Goal: Information Seeking & Learning: Find specific fact

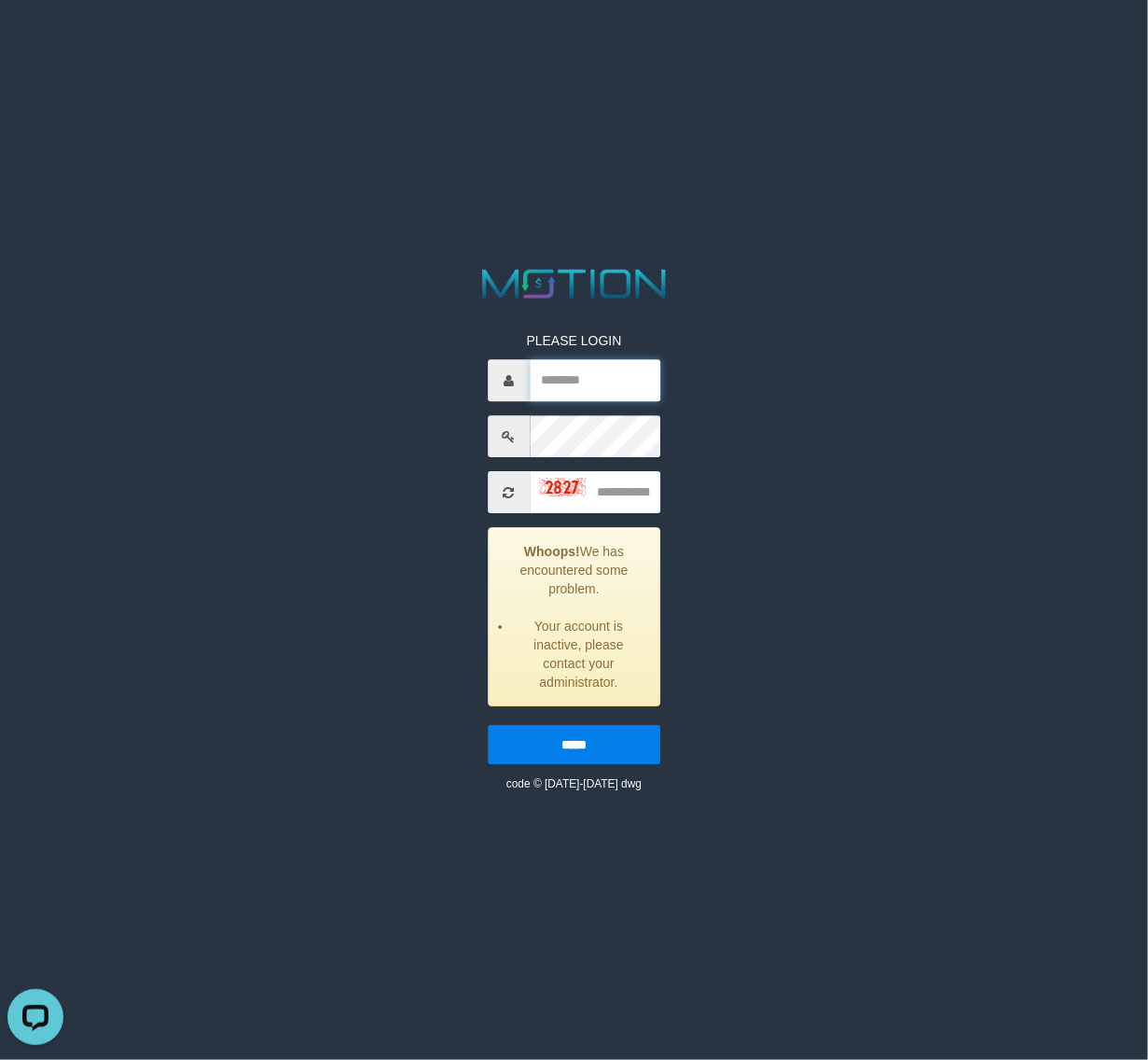
paste input "**********"
drag, startPoint x: 600, startPoint y: 392, endPoint x: 762, endPoint y: 398, distance: 162.1
click at [601, 390] on input "**********" at bounding box center [595, 381] width 131 height 42
type input "**********"
click at [608, 487] on input "text" at bounding box center [595, 493] width 131 height 42
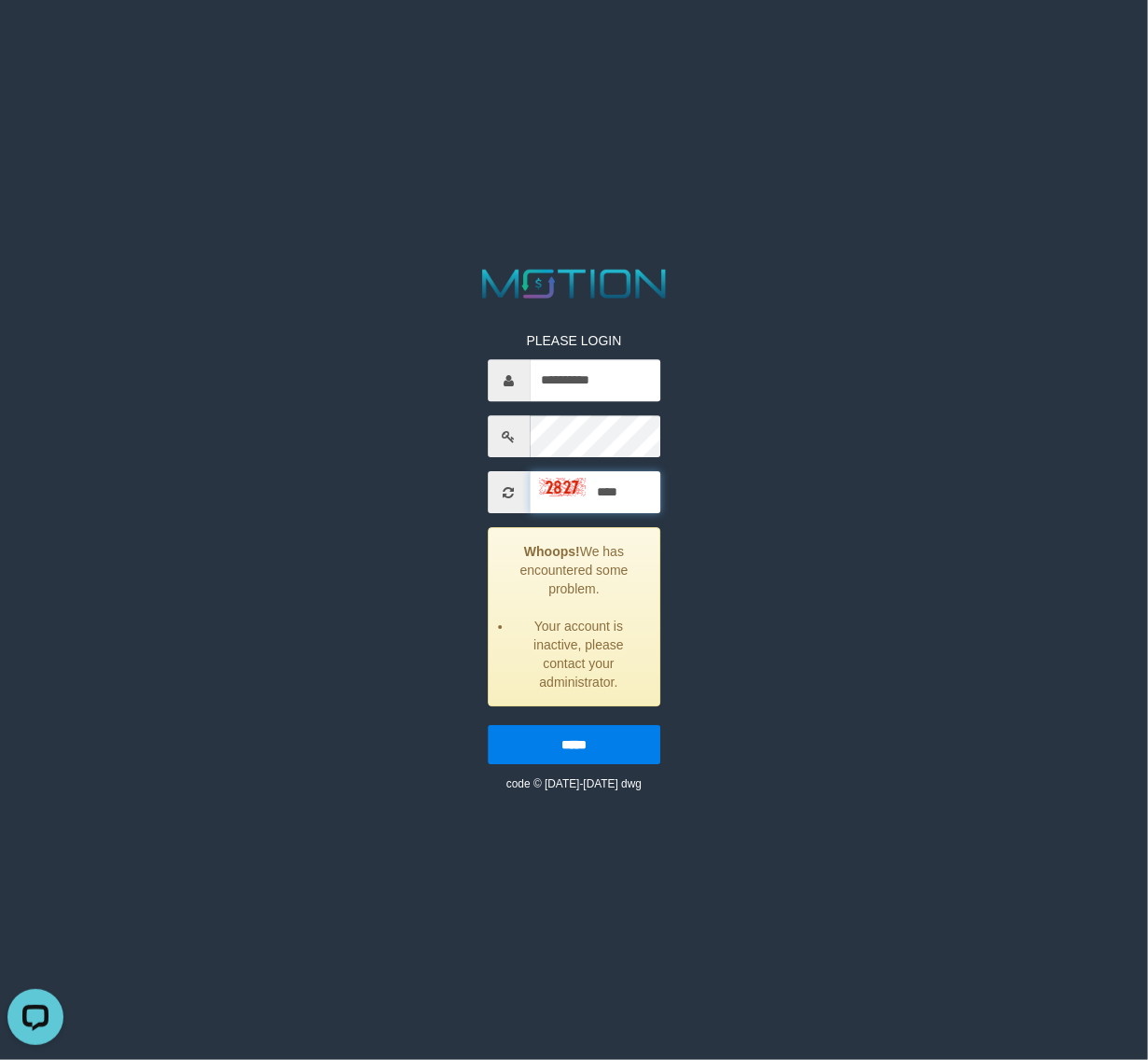
type input "****"
click at [488, 726] on input "*****" at bounding box center [574, 745] width 172 height 39
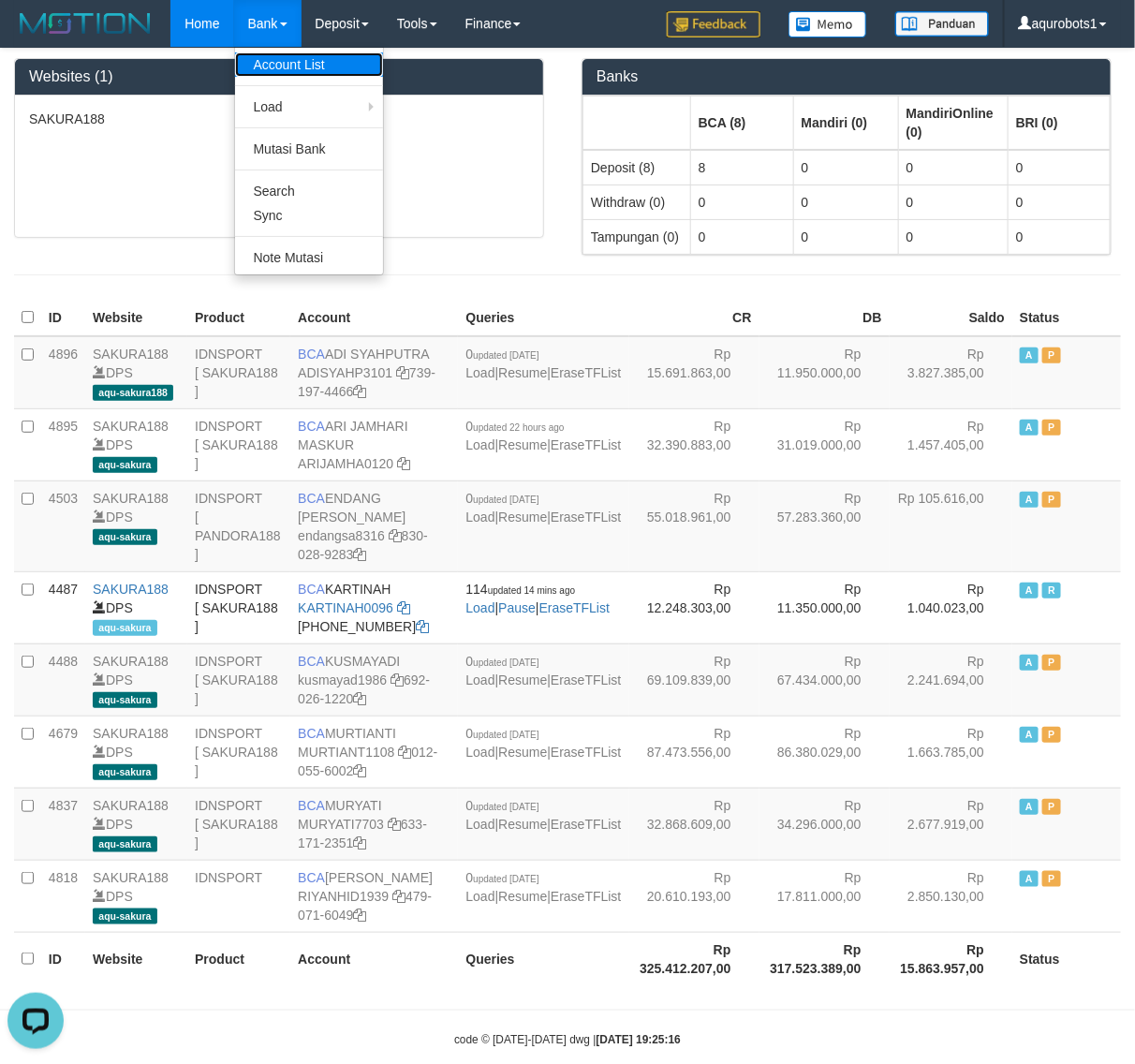
click at [277, 67] on link "Account List" at bounding box center [309, 65] width 148 height 25
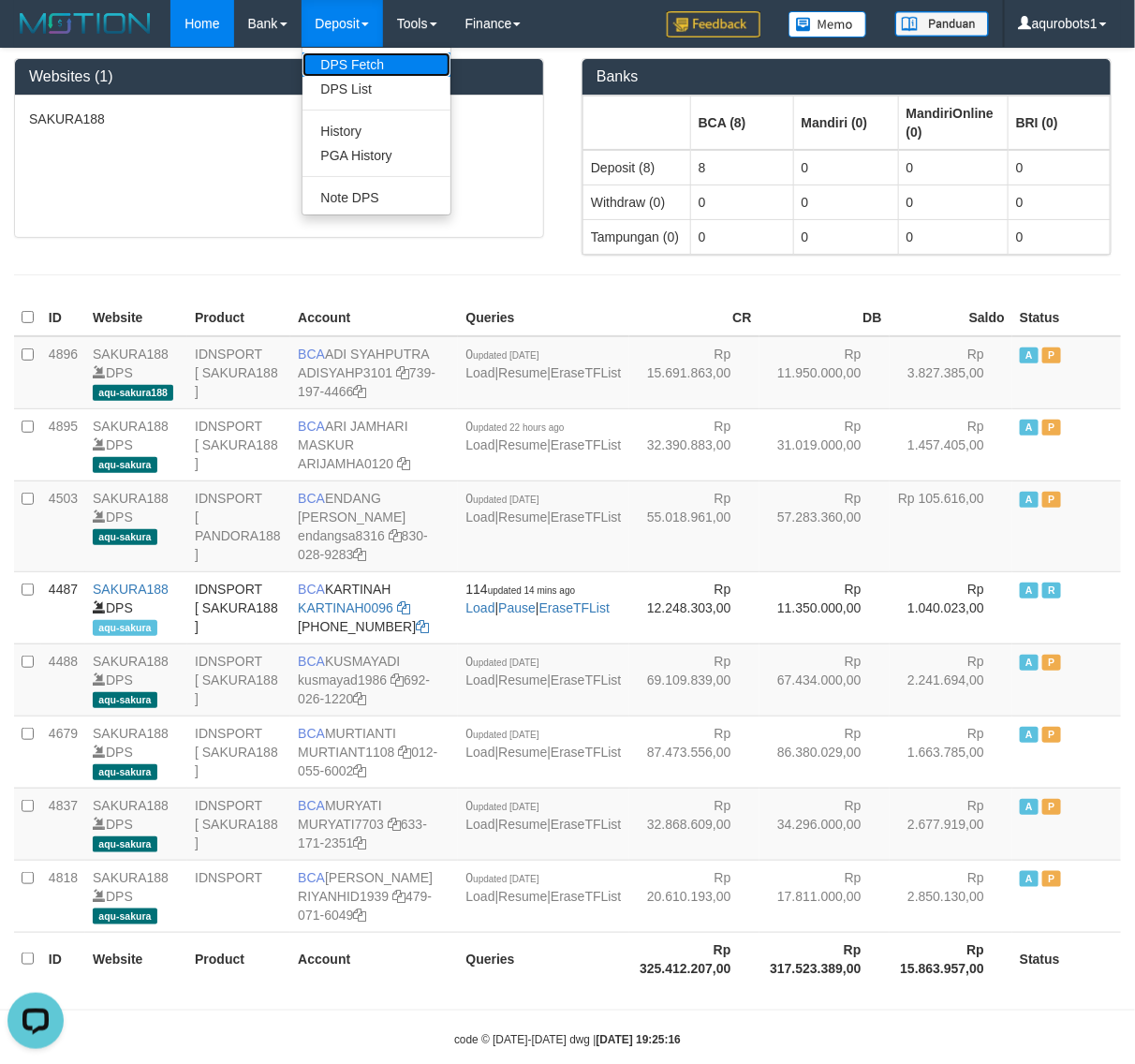
click at [357, 62] on link "DPS Fetch" at bounding box center [376, 65] width 148 height 25
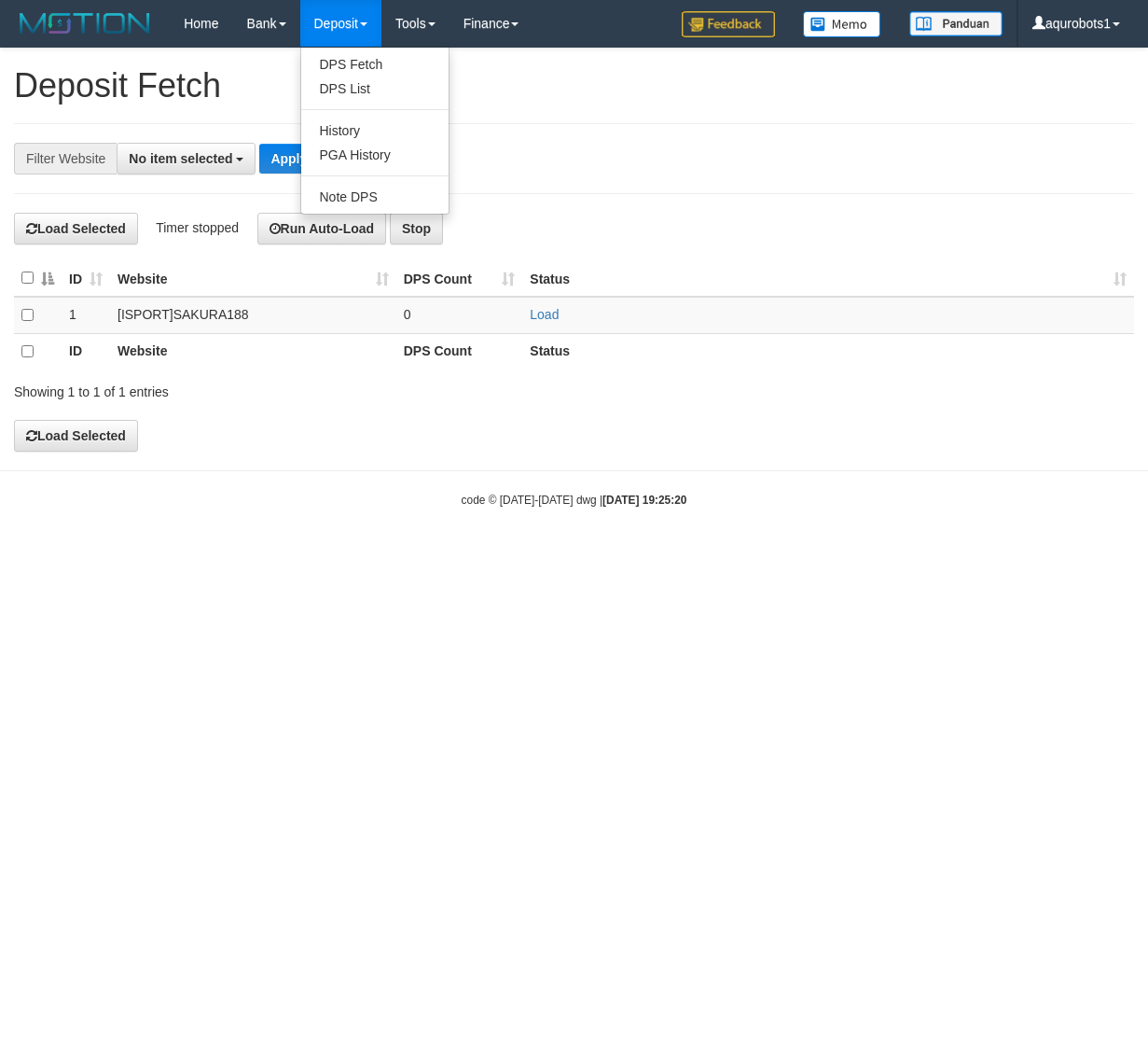
select select
click at [364, 78] on link "DPS List" at bounding box center [375, 89] width 148 height 25
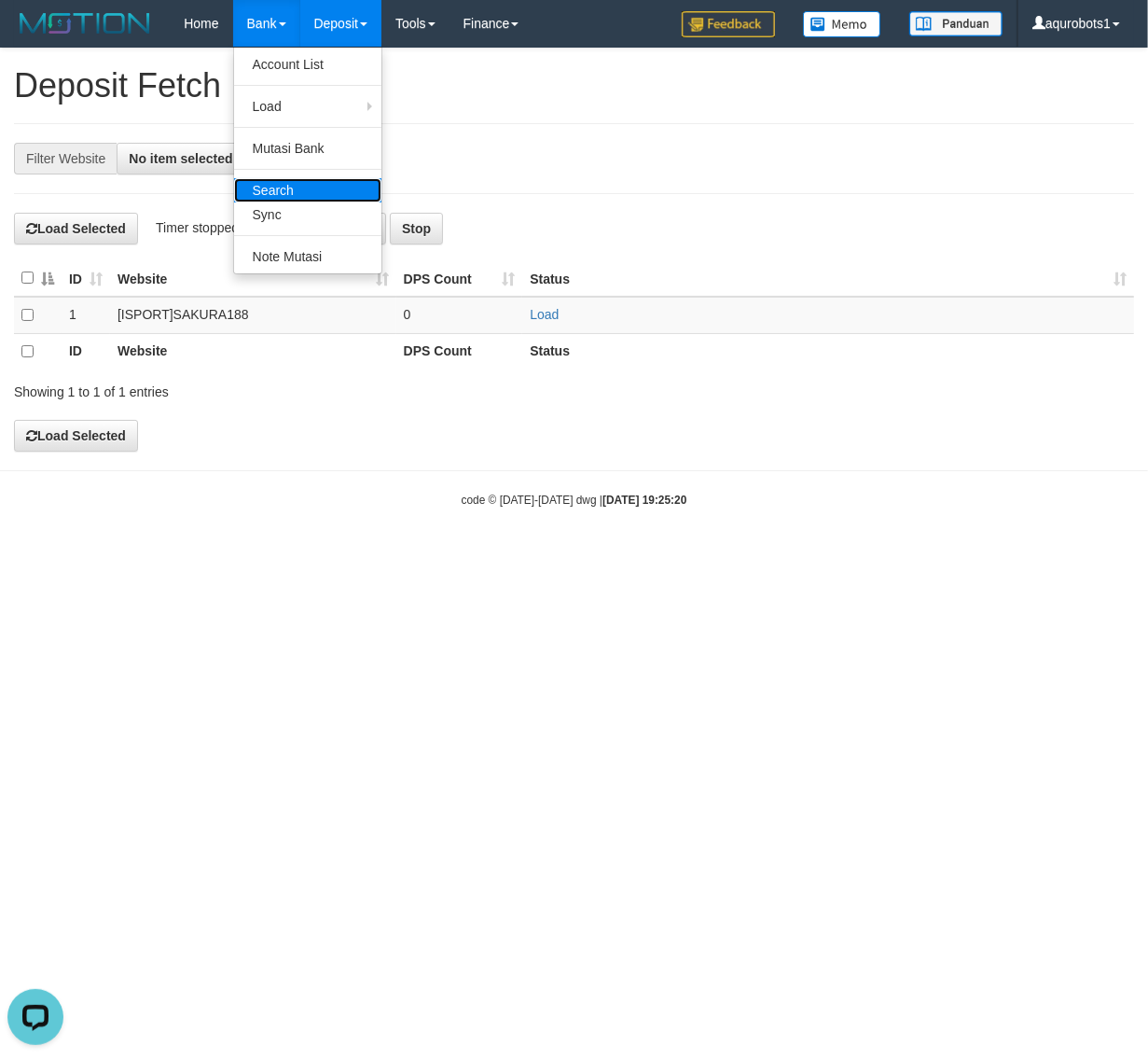
click at [277, 183] on link "Search" at bounding box center [308, 190] width 148 height 25
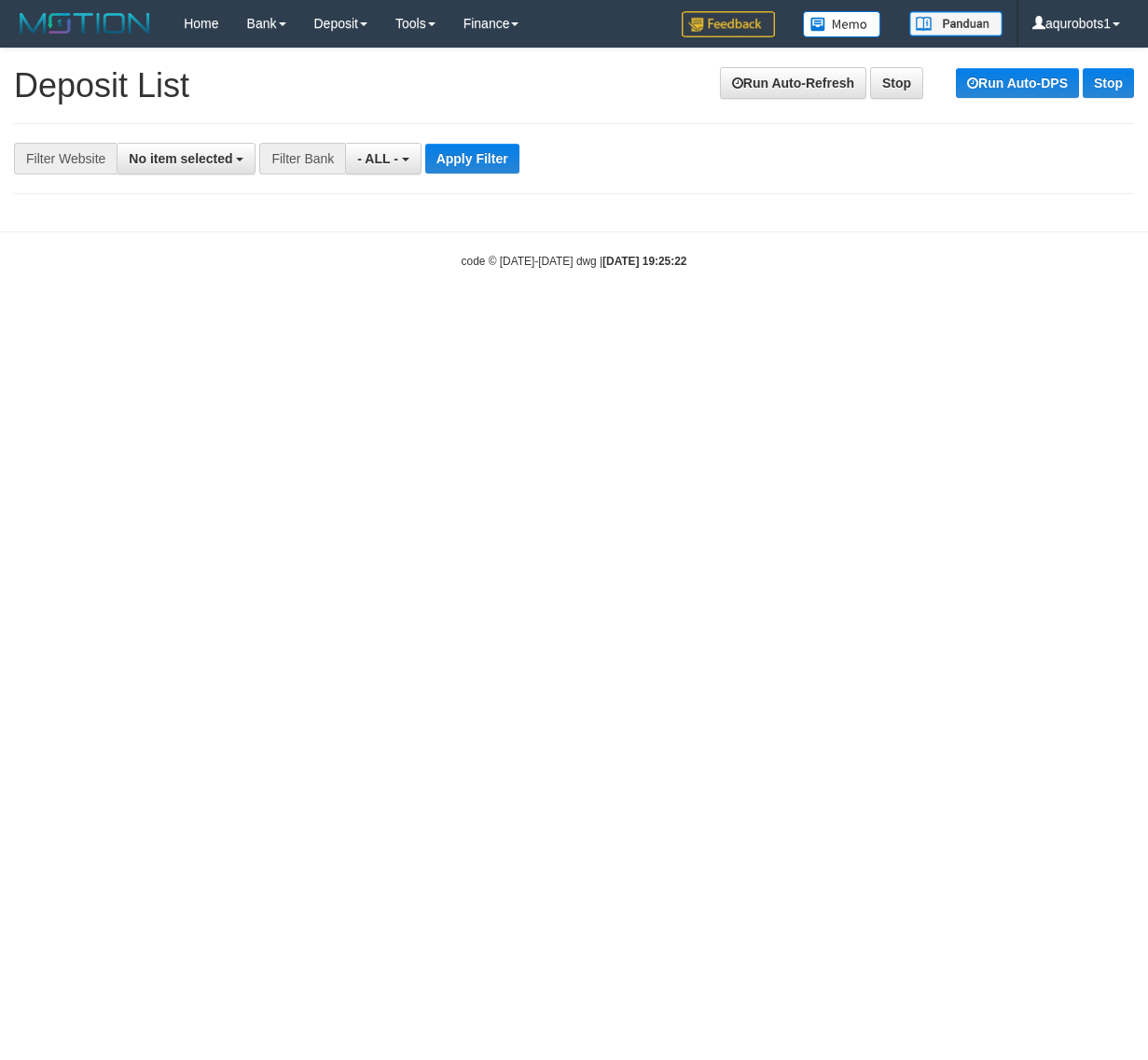
select select
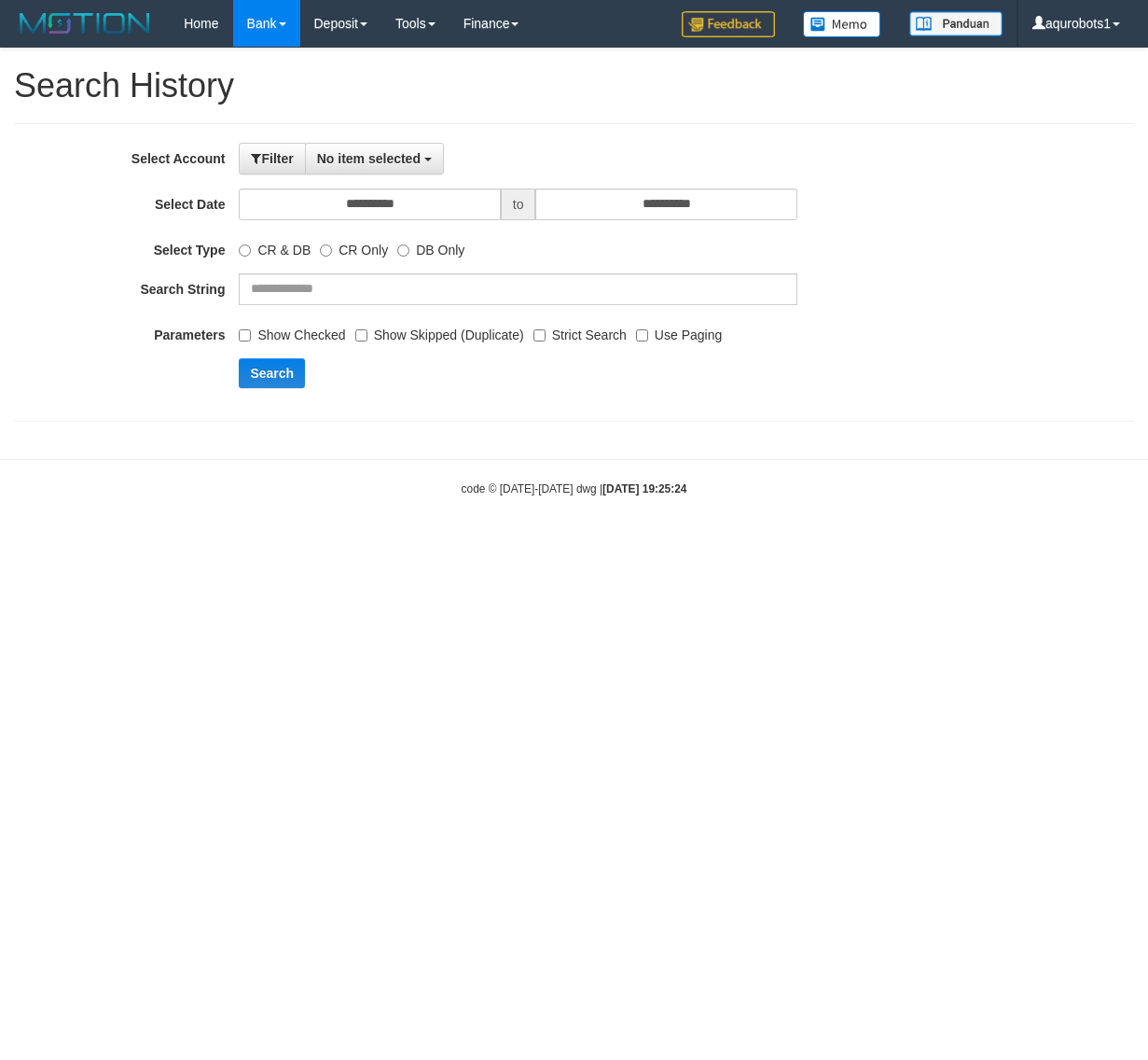
select select
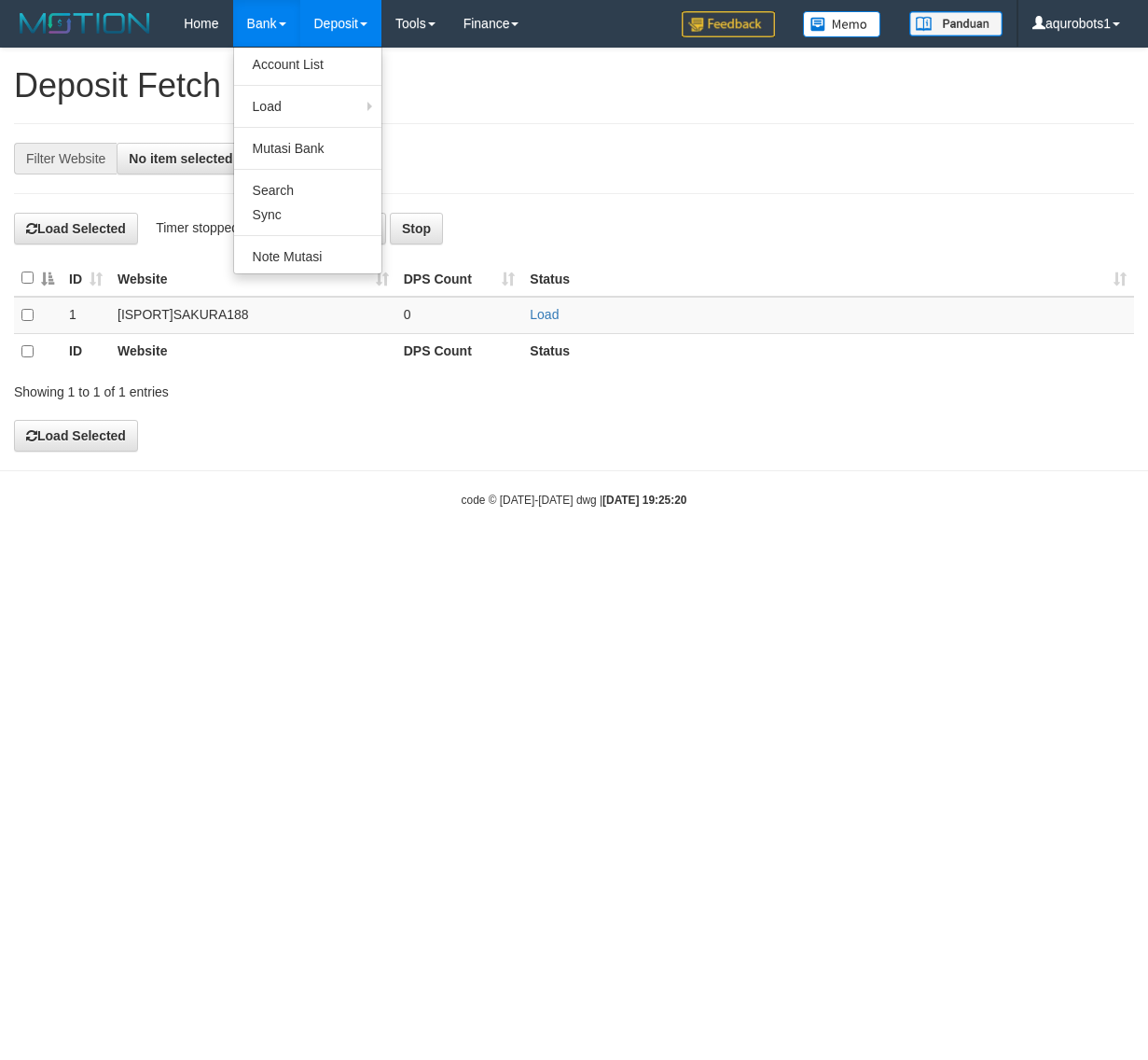
select select
click at [286, 193] on link "Search" at bounding box center [308, 190] width 148 height 25
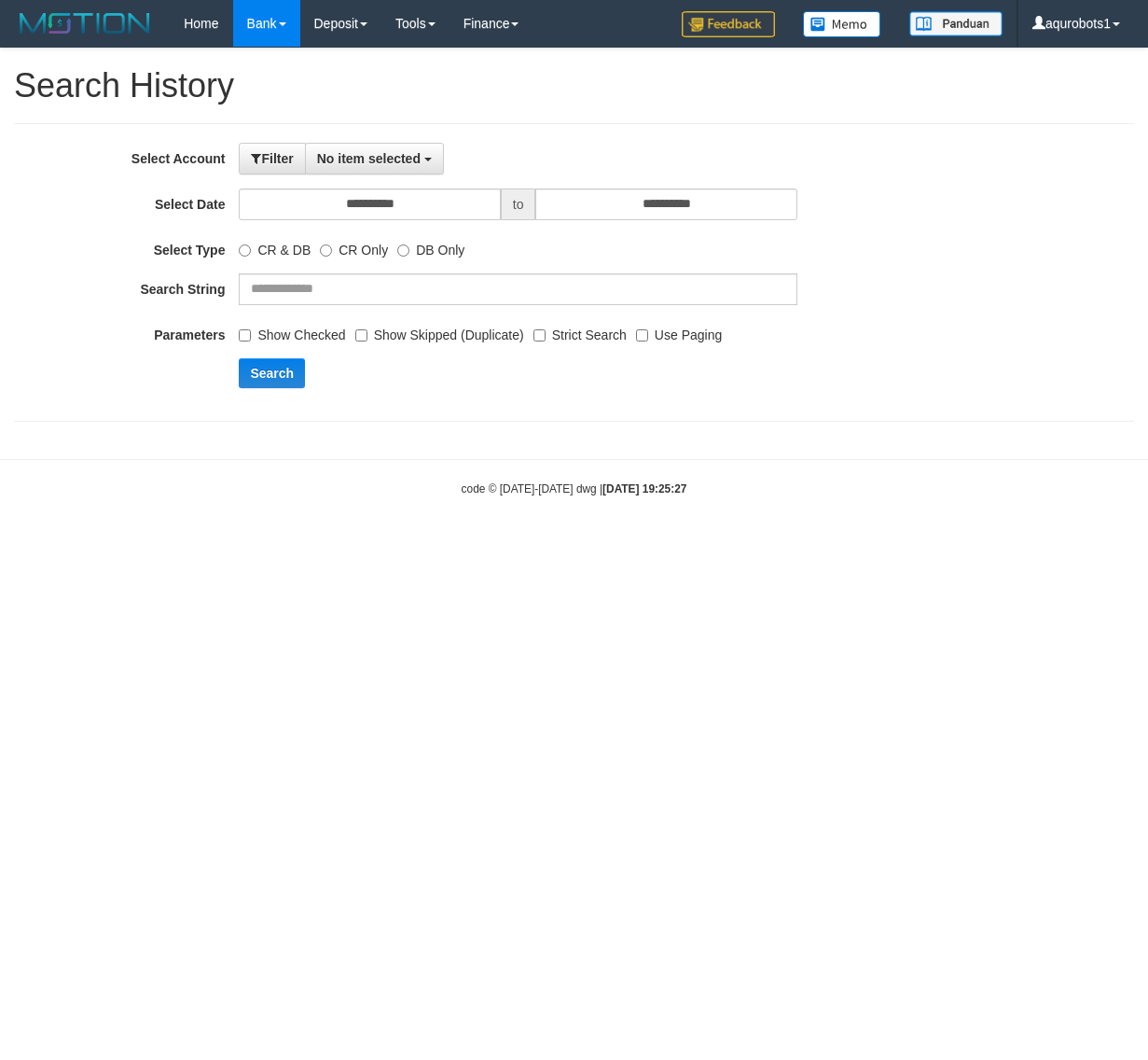
select select
click at [350, 155] on span "No item selected" at bounding box center [368, 159] width 103 height 15
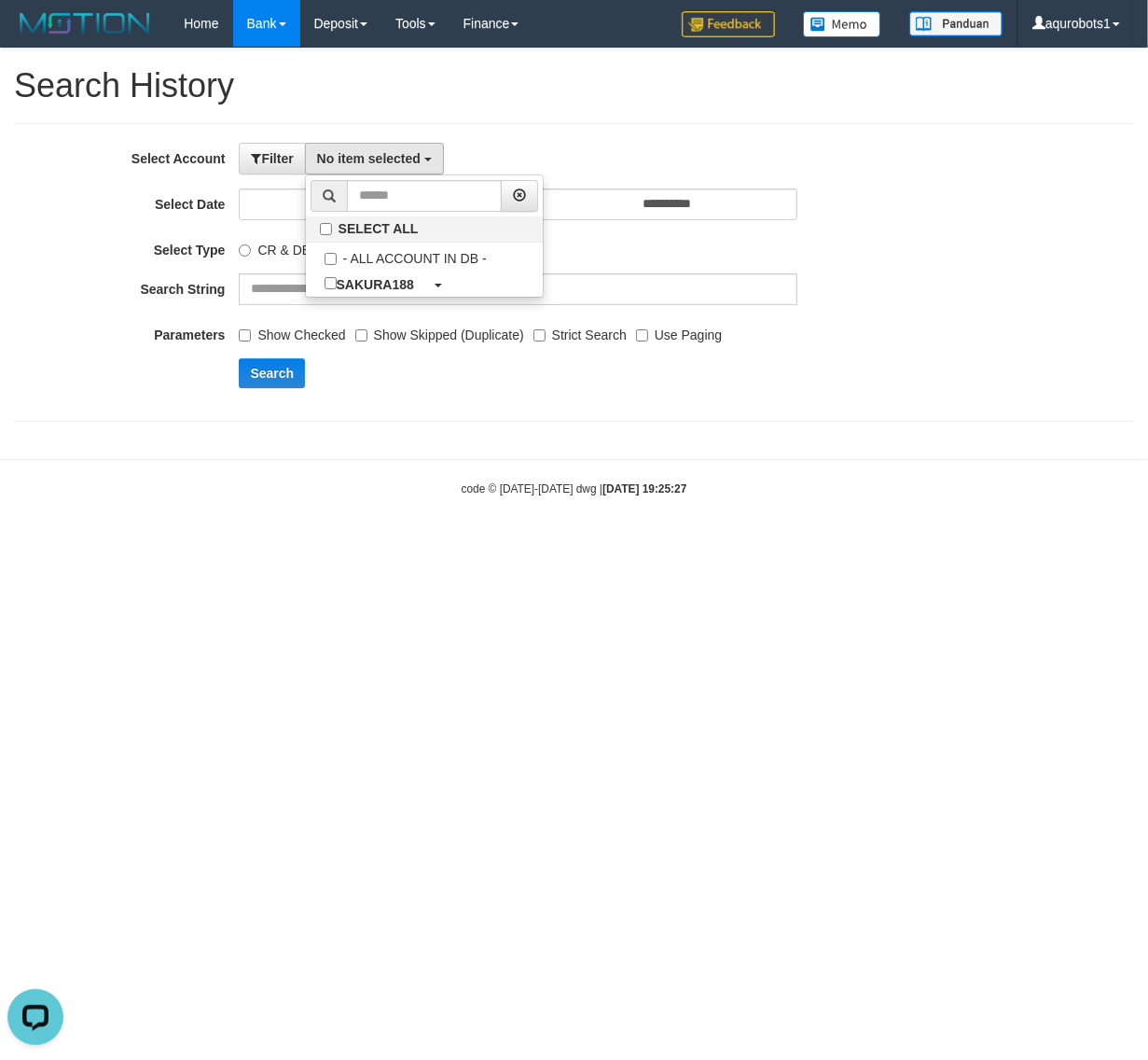
click at [543, 151] on div "No item selected SELECT ALL - ALL ACCOUNT IN DB - SAKURA188 DPS, IDNSPORT, SAKU…" at bounding box center [551, 158] width 493 height 31
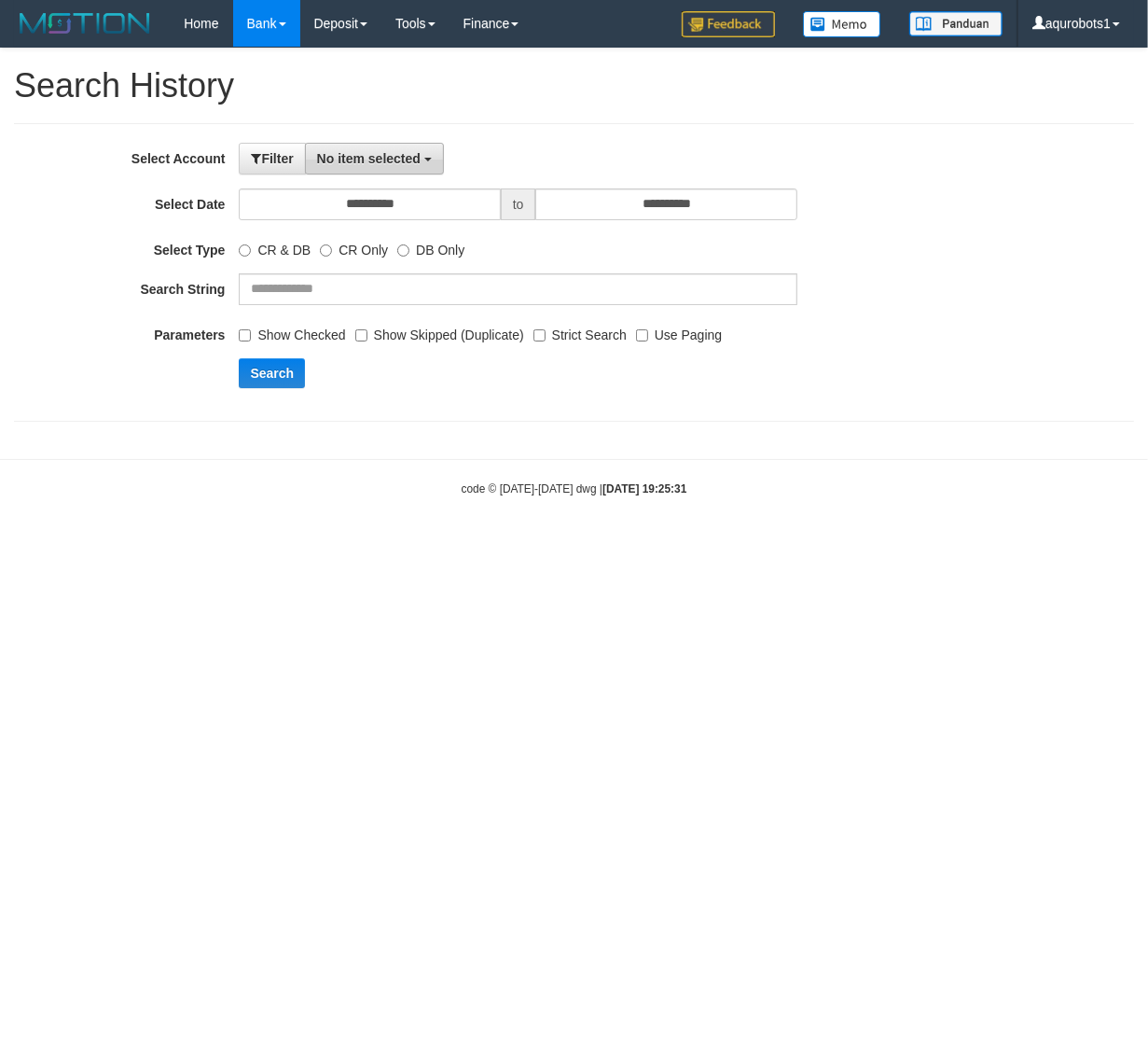
click at [387, 151] on button "No item selected" at bounding box center [374, 158] width 139 height 31
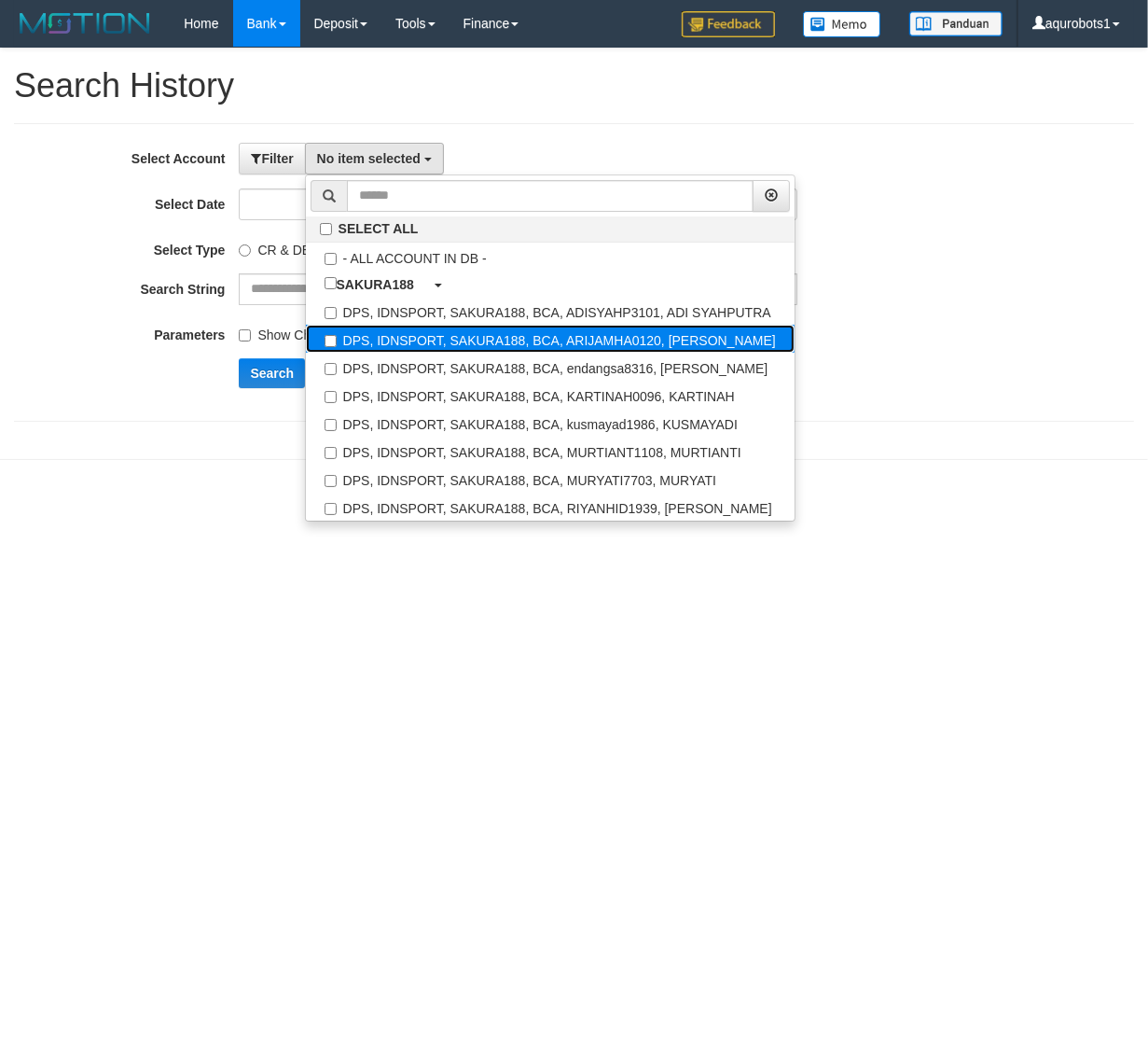
click at [541, 337] on label "DPS, IDNSPORT, SAKURA188, BCA, ARIJAMHA0120, ARI JAMHARI MASKUR" at bounding box center [550, 339] width 489 height 28
select select "****"
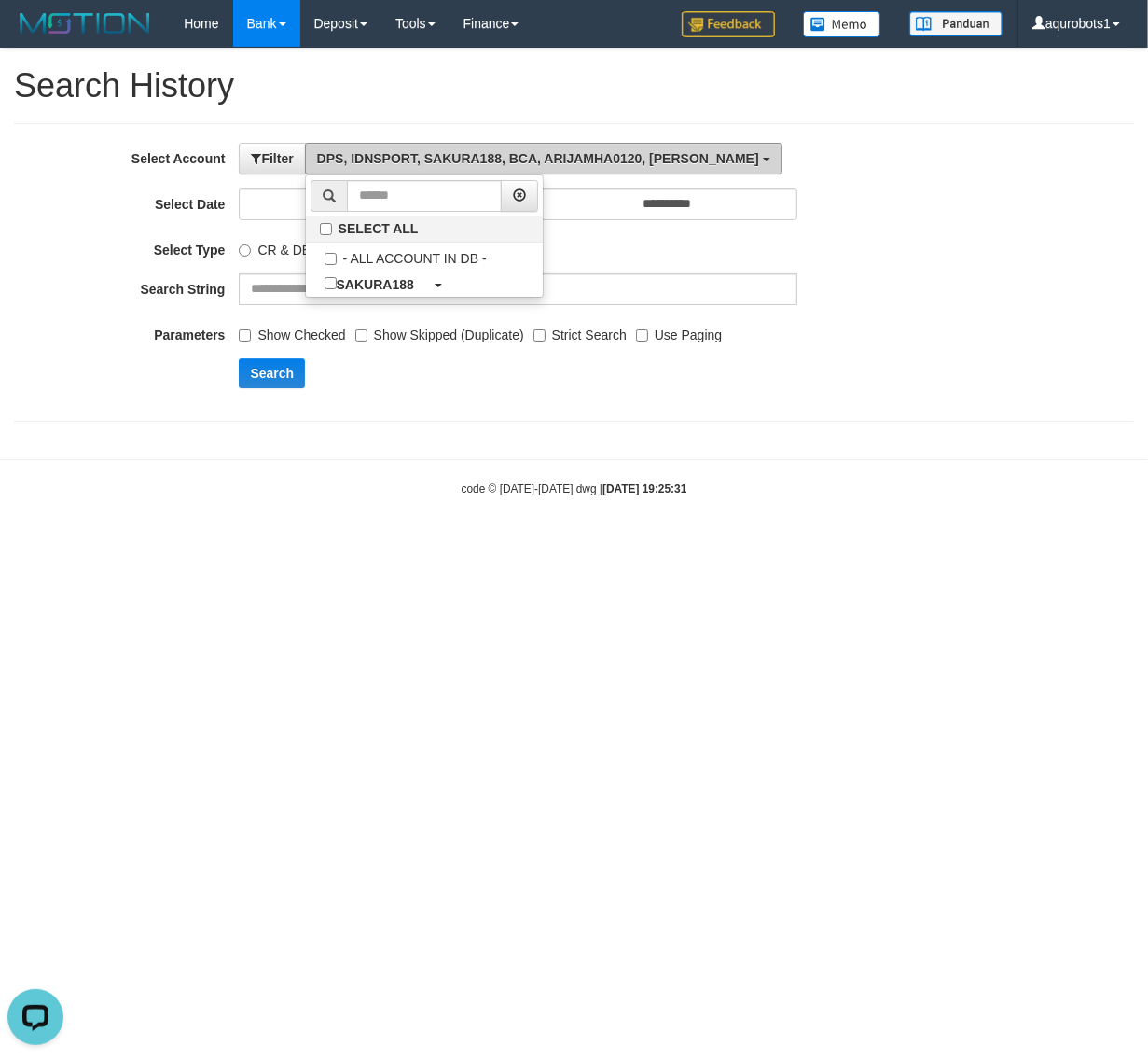
click at [571, 158] on span "DPS, IDNSPORT, SAKURA188, BCA, ARIJAMHA0120, ARI JAMHARI MASKUR" at bounding box center [538, 159] width 442 height 15
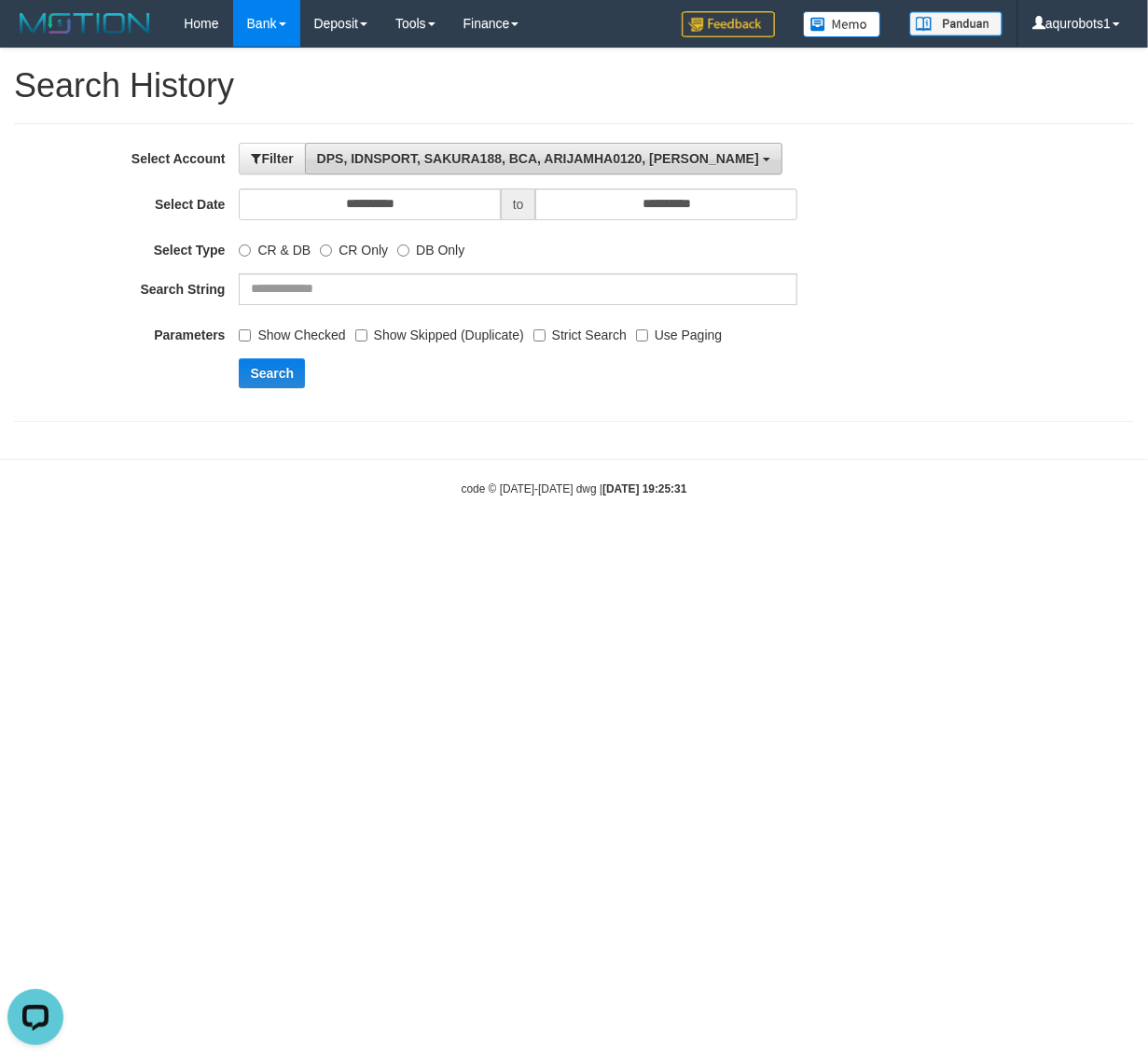
click at [598, 155] on span "DPS, IDNSPORT, SAKURA188, BCA, ARIJAMHA0120, ARI JAMHARI MASKUR" at bounding box center [538, 159] width 442 height 15
click at [499, 76] on h1 "Search History" at bounding box center [574, 85] width 1121 height 37
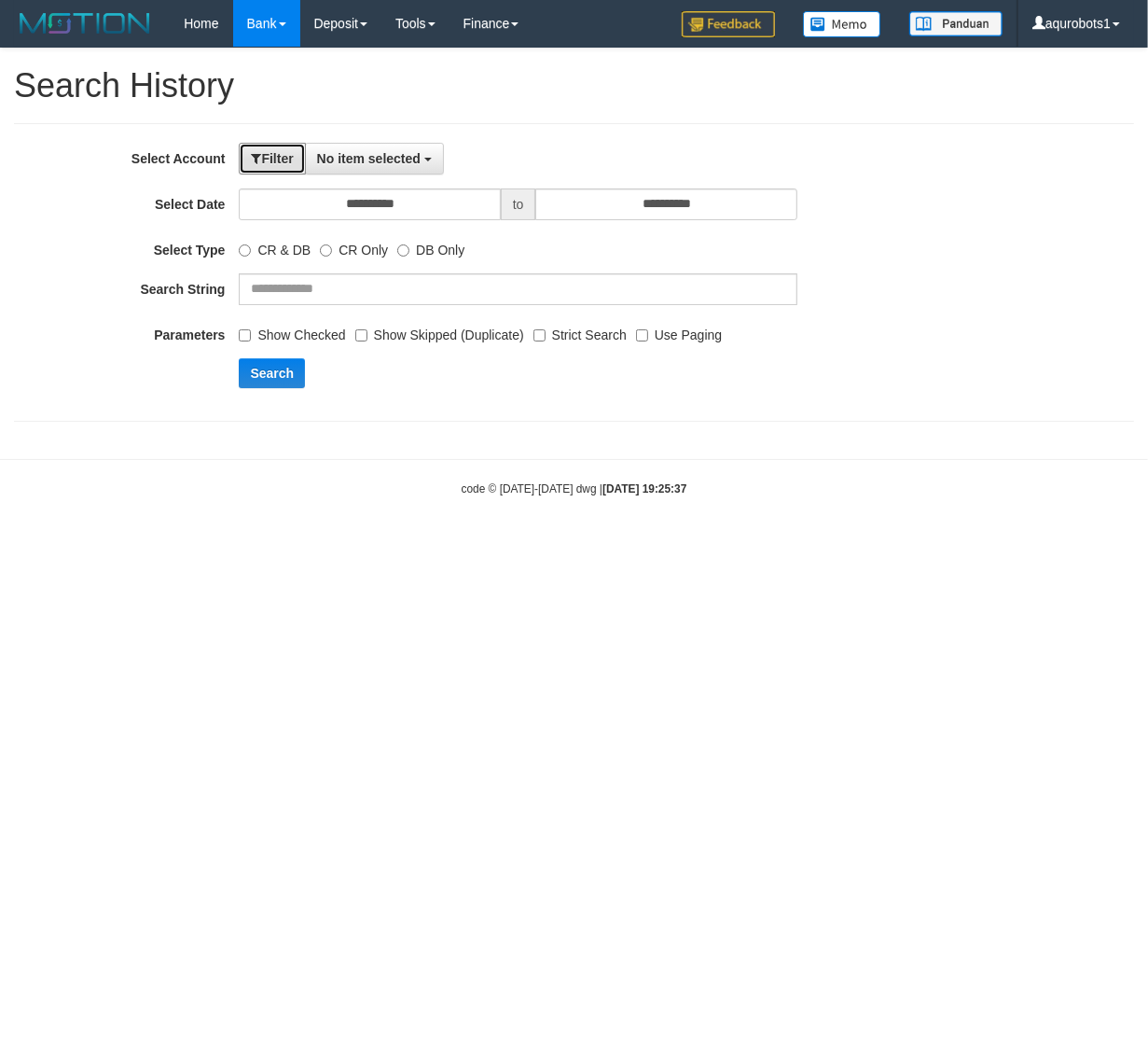
click at [301, 153] on button "Filter" at bounding box center [272, 158] width 66 height 31
click at [392, 161] on body "Toggle navigation Home Bank Account List Load By Website Group [ISPORT] SAKURA1…" at bounding box center [574, 272] width 1148 height 544
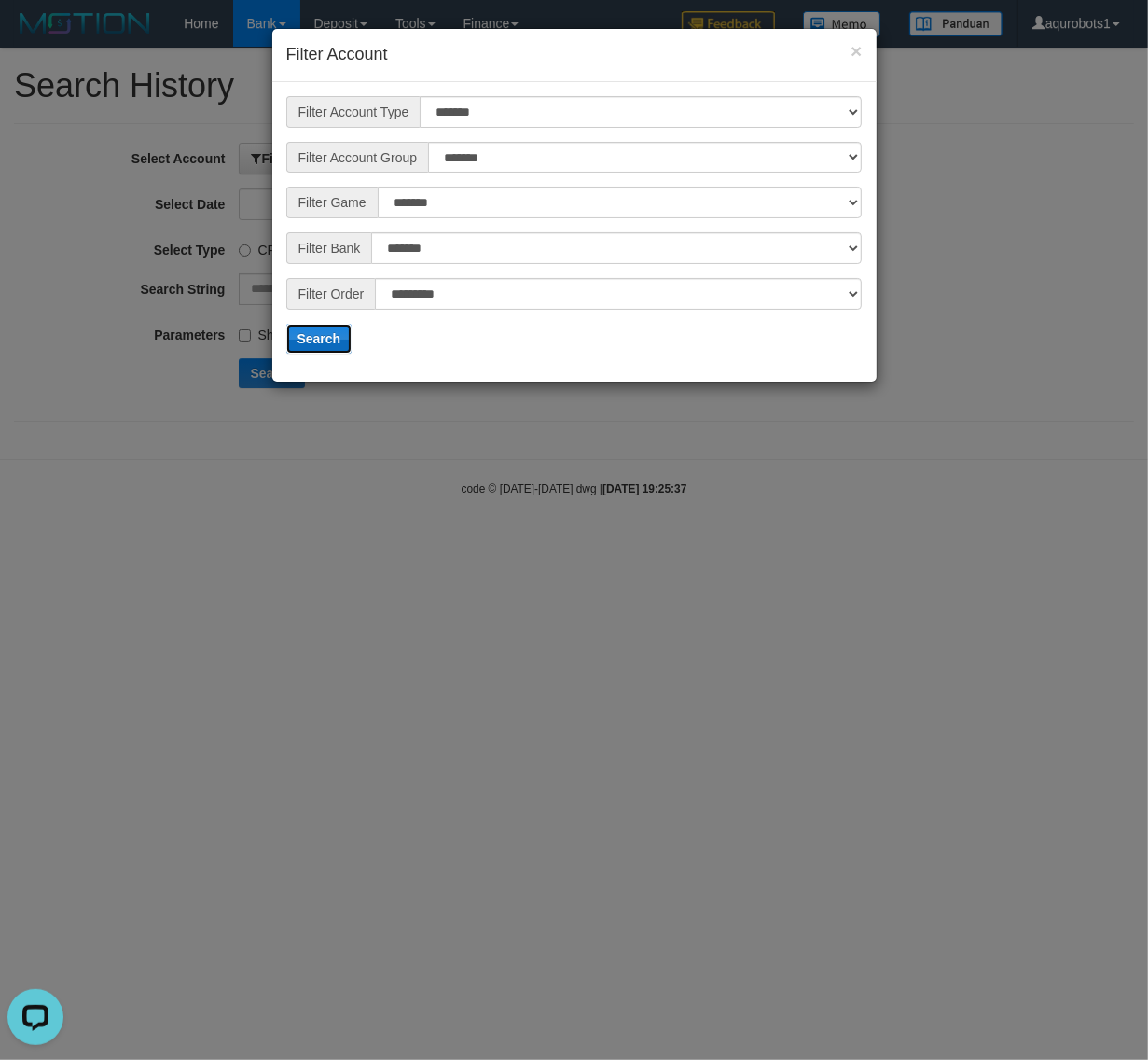
click at [332, 332] on button "Search" at bounding box center [319, 339] width 66 height 30
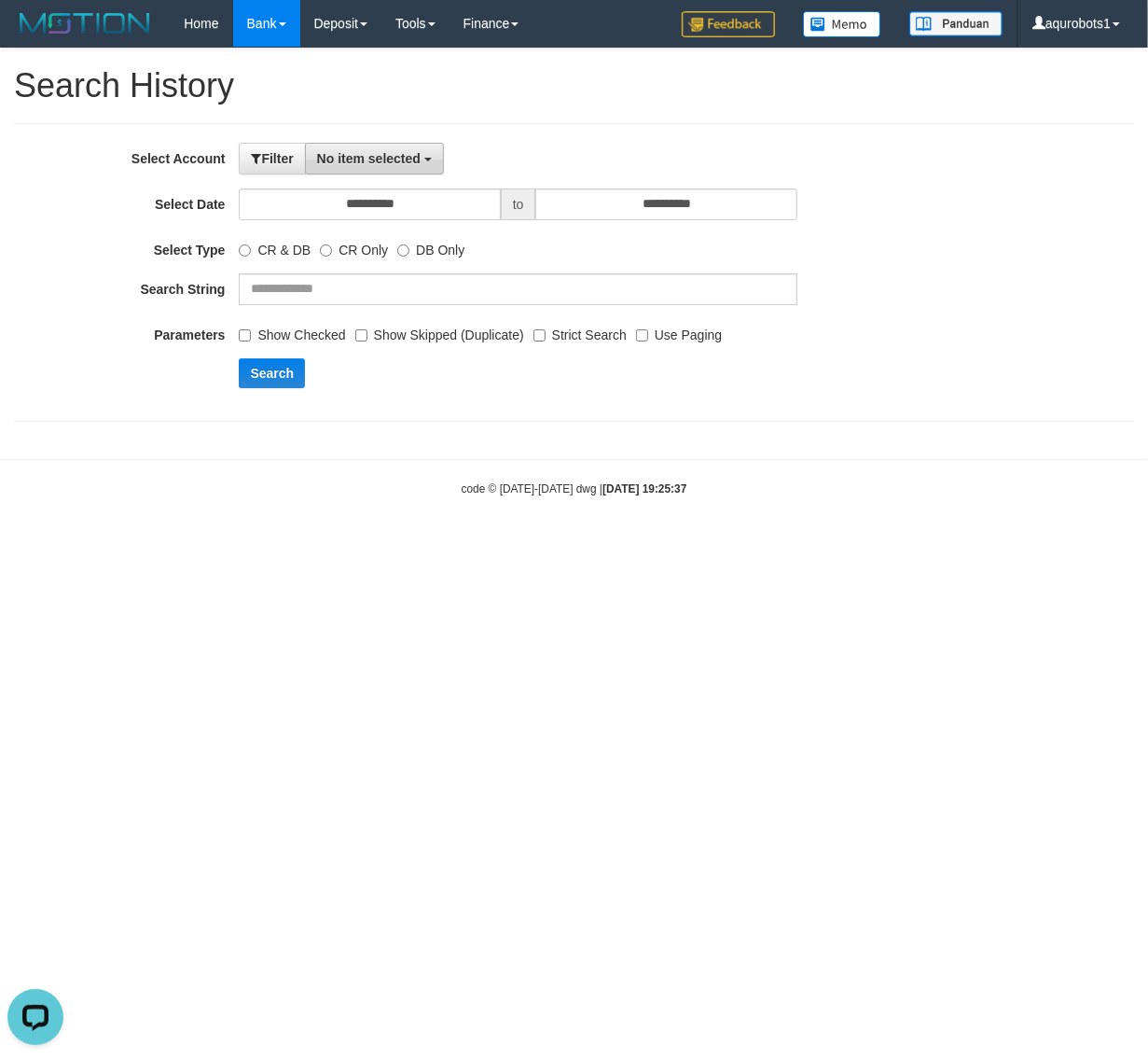
click at [397, 152] on span "No item selected" at bounding box center [368, 159] width 103 height 15
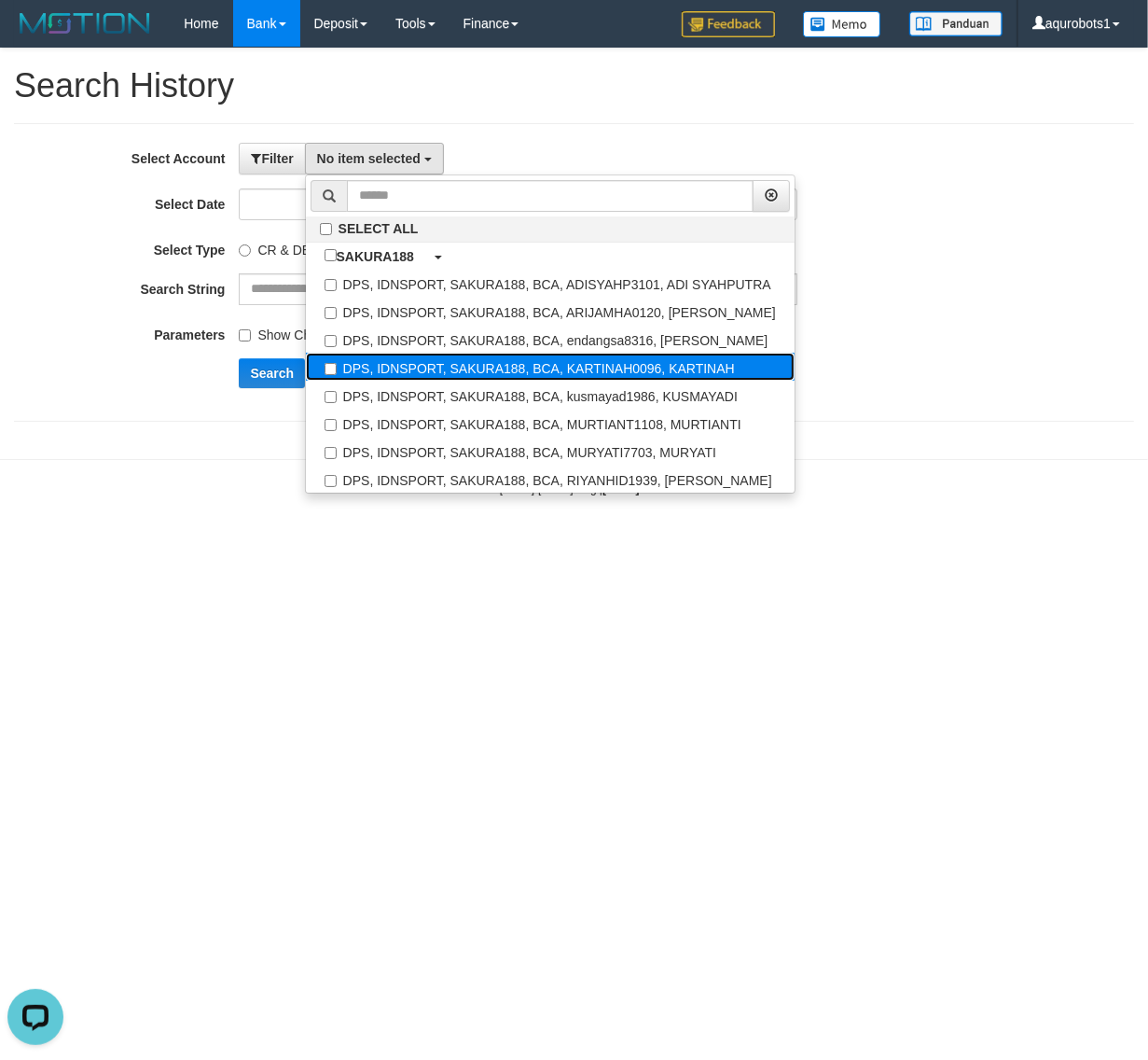
click at [538, 371] on label "DPS, IDNSPORT, SAKURA188, BCA, KARTINAH0096, KARTINAH" at bounding box center [550, 367] width 489 height 28
select select "****"
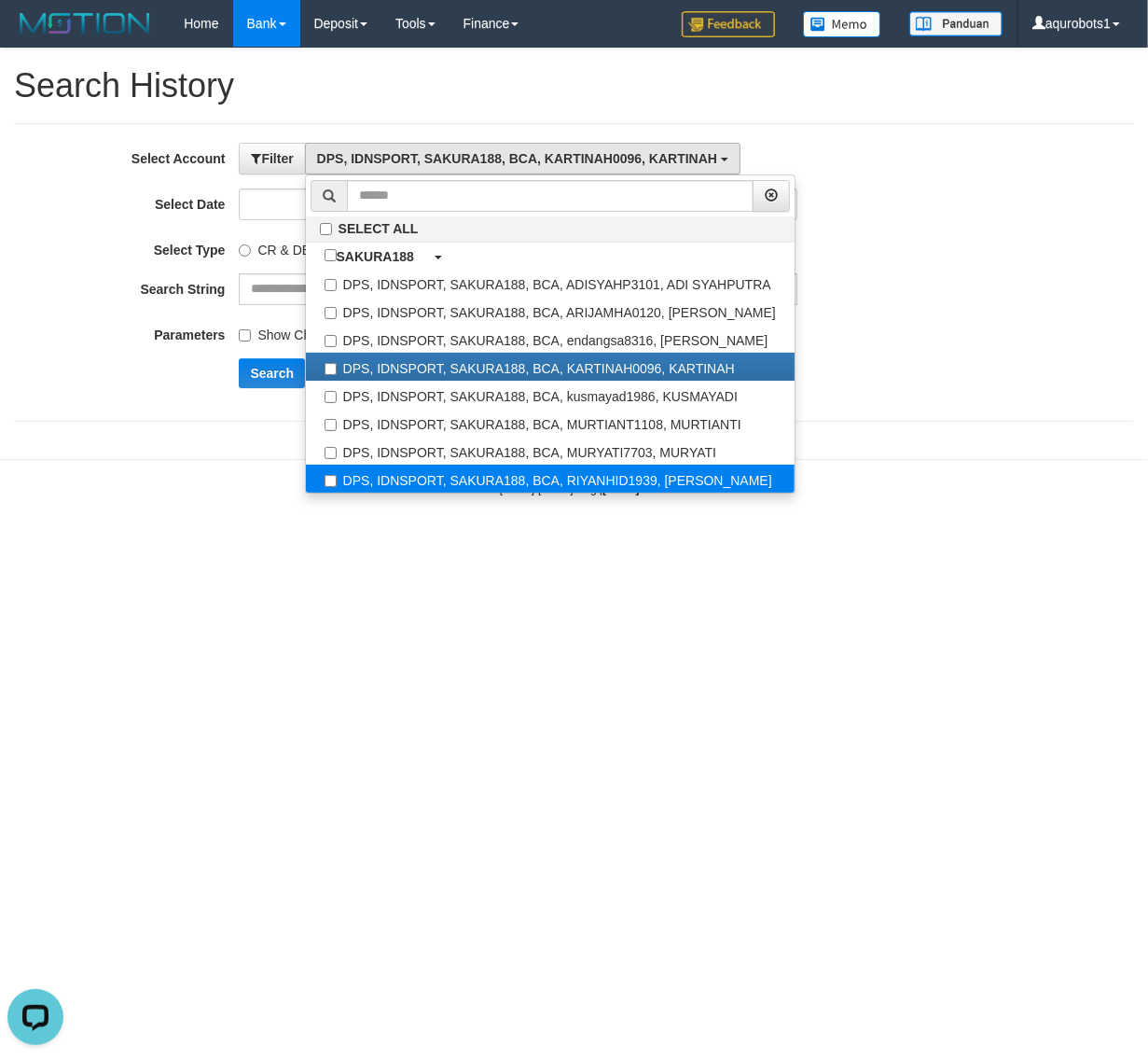
scroll to position [63, 0]
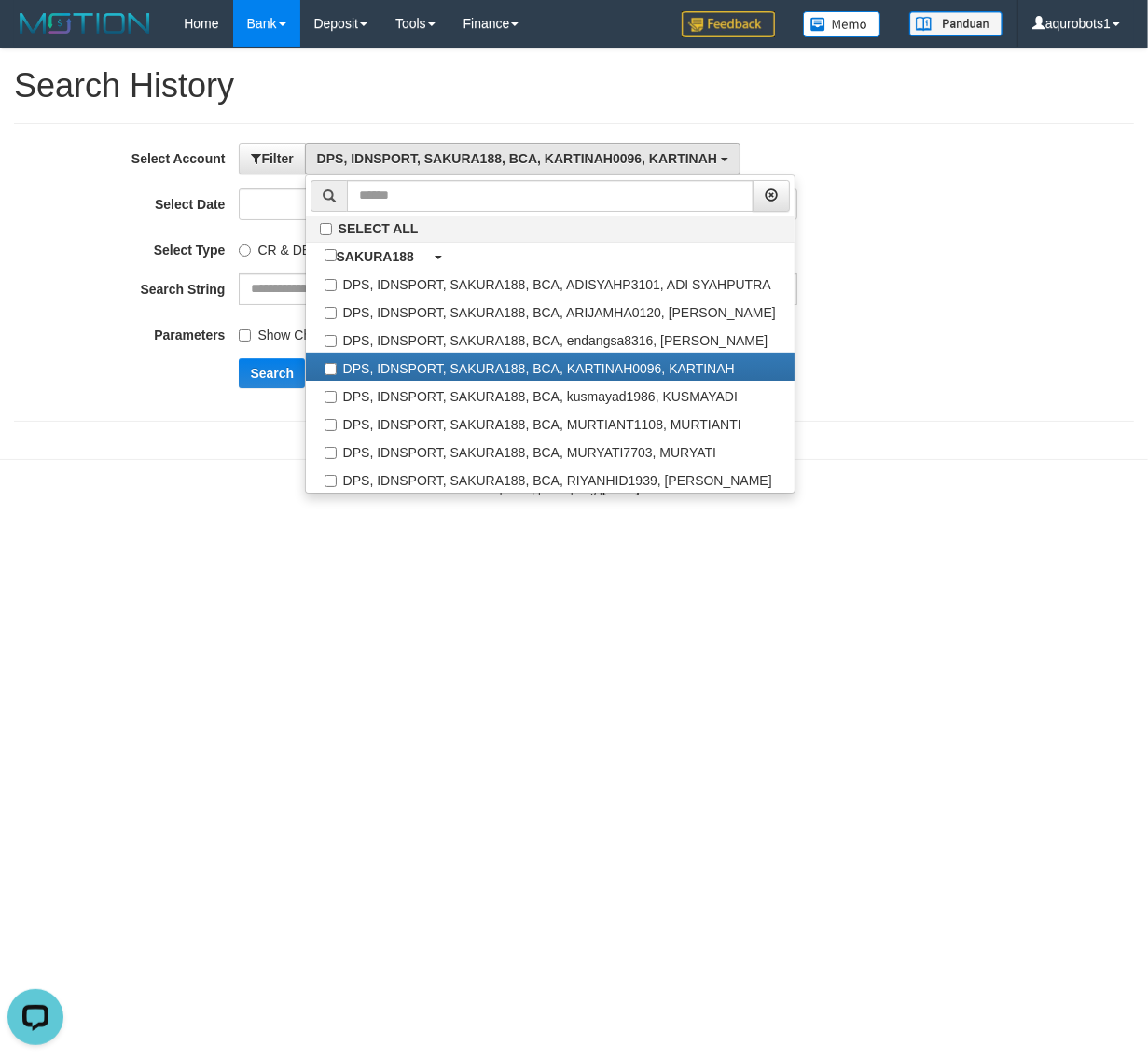
drag, startPoint x: 208, startPoint y: 544, endPoint x: 309, endPoint y: 350, distance: 218.7
click at [224, 514] on body "Toggle navigation Home Bank Account List Load By Website Group [ISPORT] SAKURA1…" at bounding box center [574, 272] width 1148 height 544
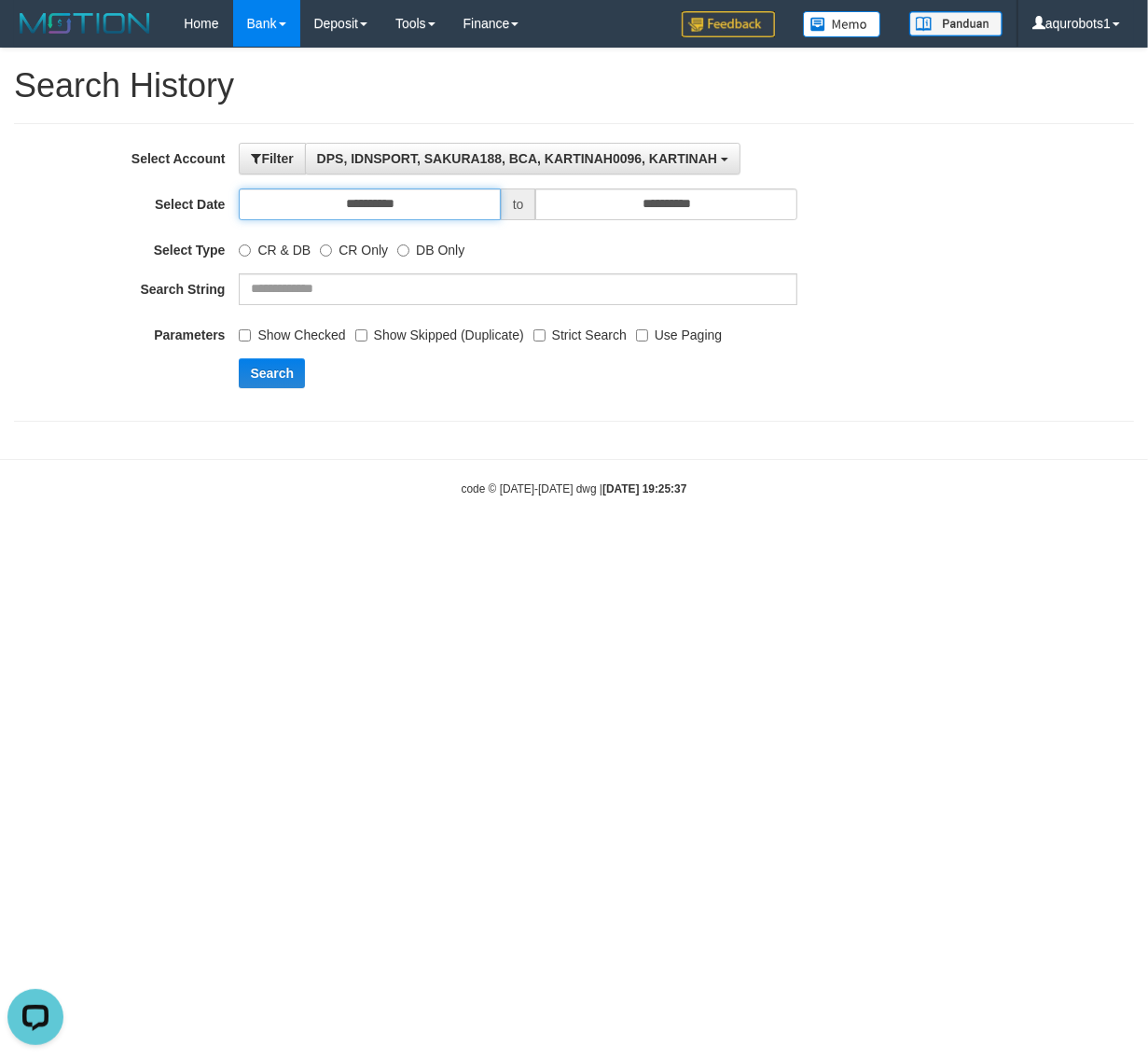
click at [397, 197] on input "**********" at bounding box center [369, 204] width 261 height 31
click at [557, 417] on div "**********" at bounding box center [574, 272] width 1121 height 298
click at [259, 365] on button "Search" at bounding box center [272, 373] width 66 height 30
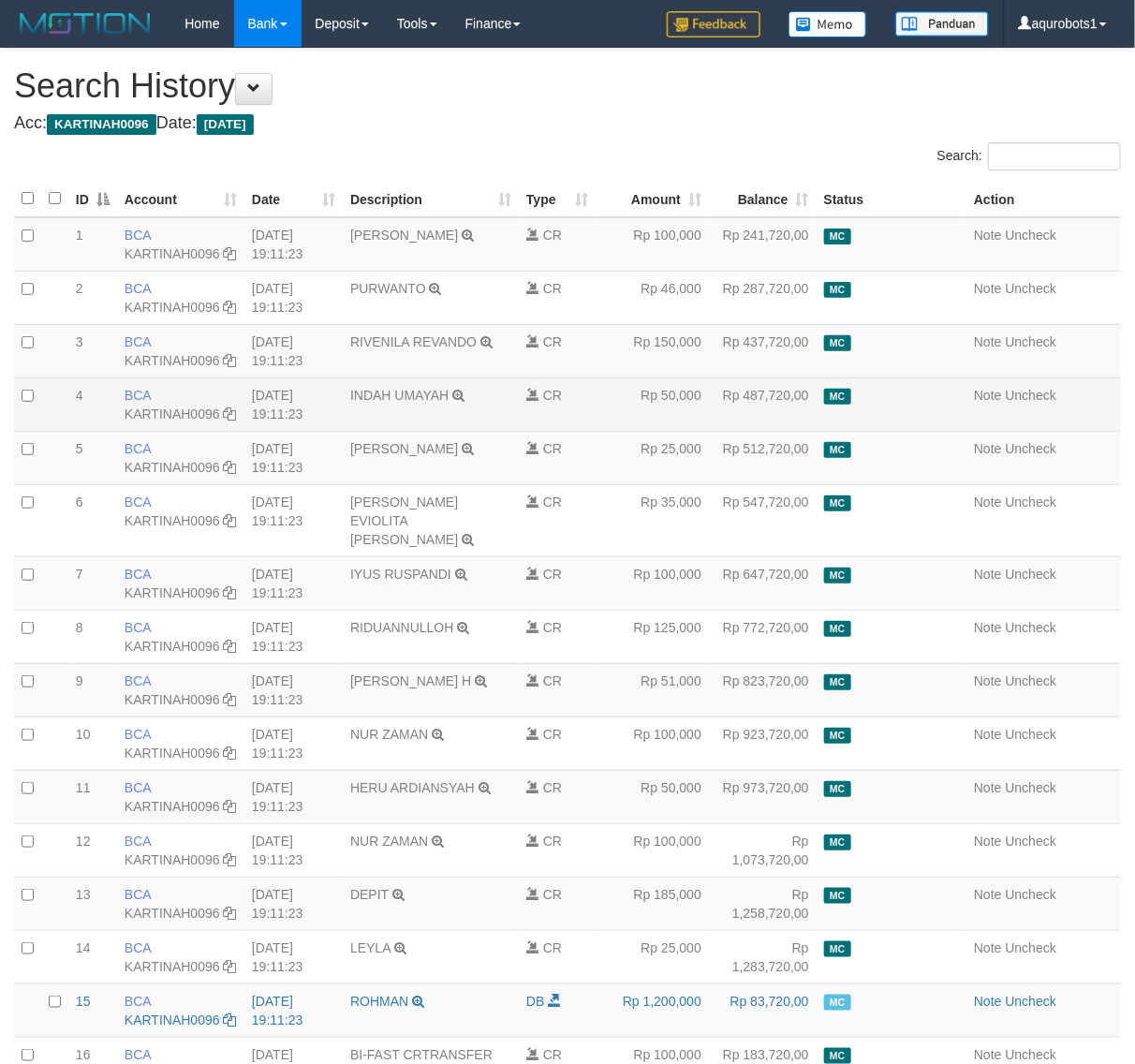
click at [671, 431] on td "Rp 50,000" at bounding box center [651, 404] width 113 height 53
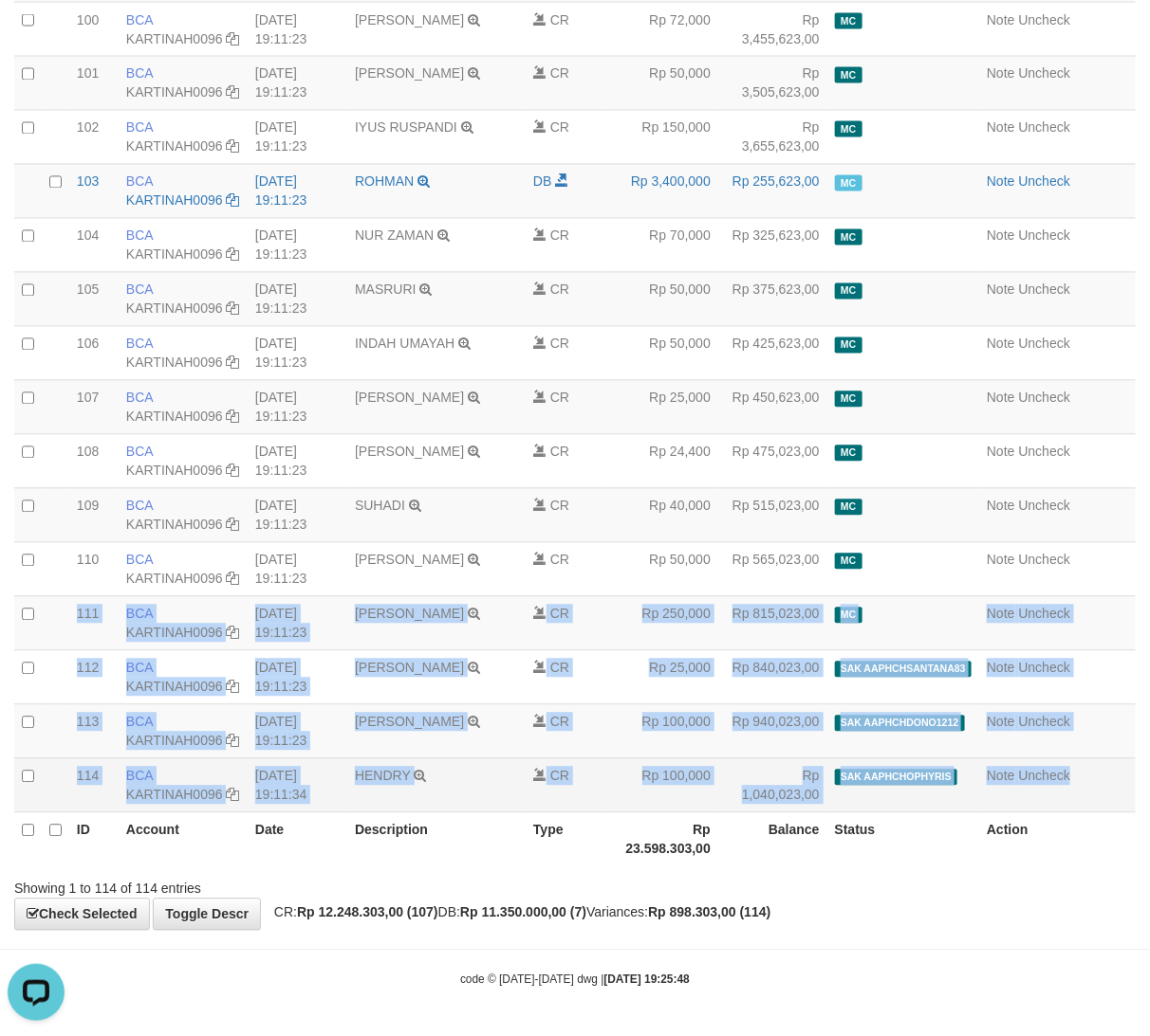
copy tbody "20250831000111 111 111 BCA KARTINAH0096 DPS KARTINAH mutasi_20250831_4487 | 111…"
drag, startPoint x: 53, startPoint y: 529, endPoint x: 1073, endPoint y: 792, distance: 1053.4
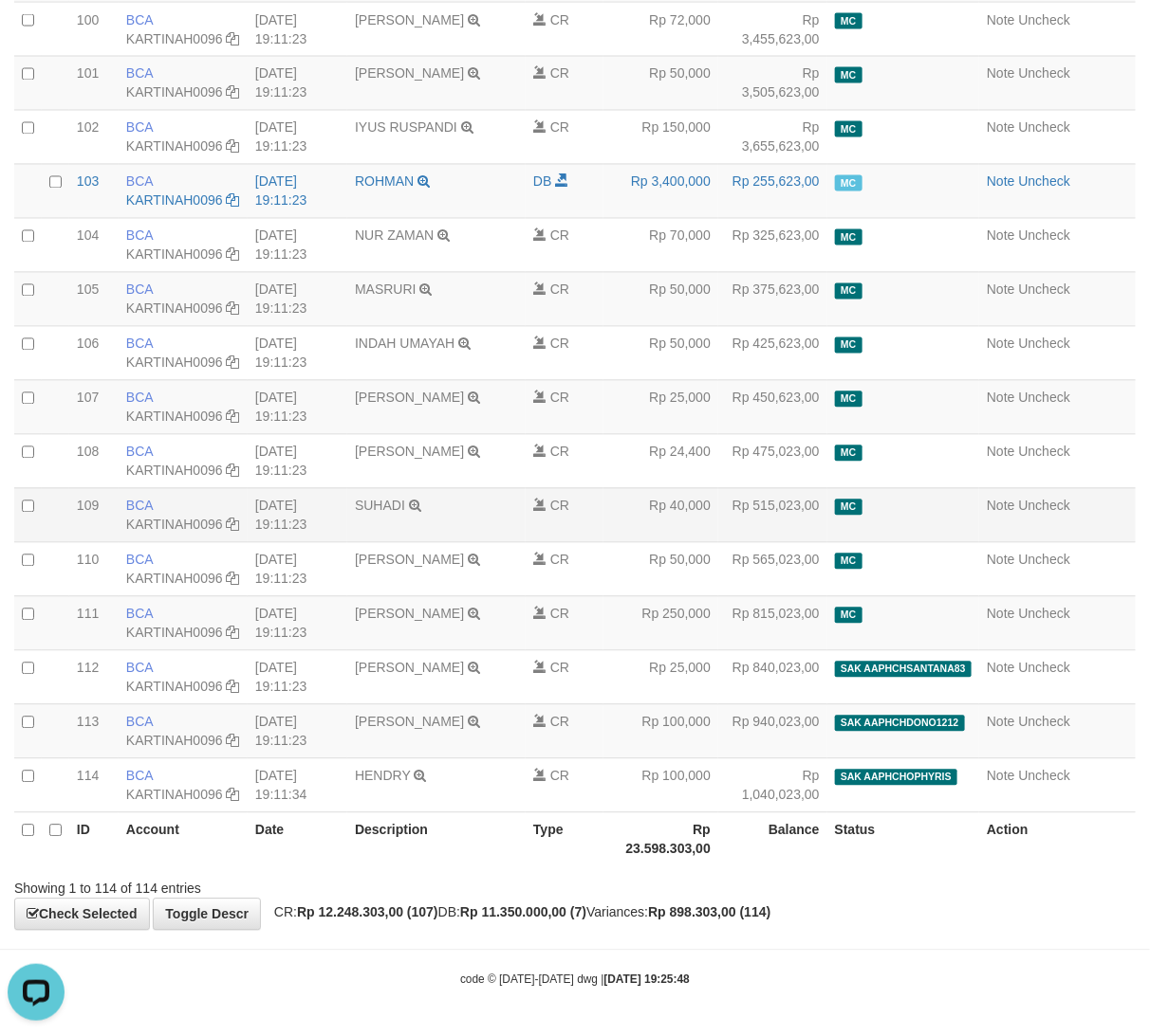
drag, startPoint x: 510, startPoint y: 395, endPoint x: 566, endPoint y: 379, distance: 58.2
click at [517, 488] on td "SUHADI TRSF E-BANKING CR 3108/FTSCY/WS95031 40000.00SUHADI" at bounding box center [435, 515] width 178 height 54
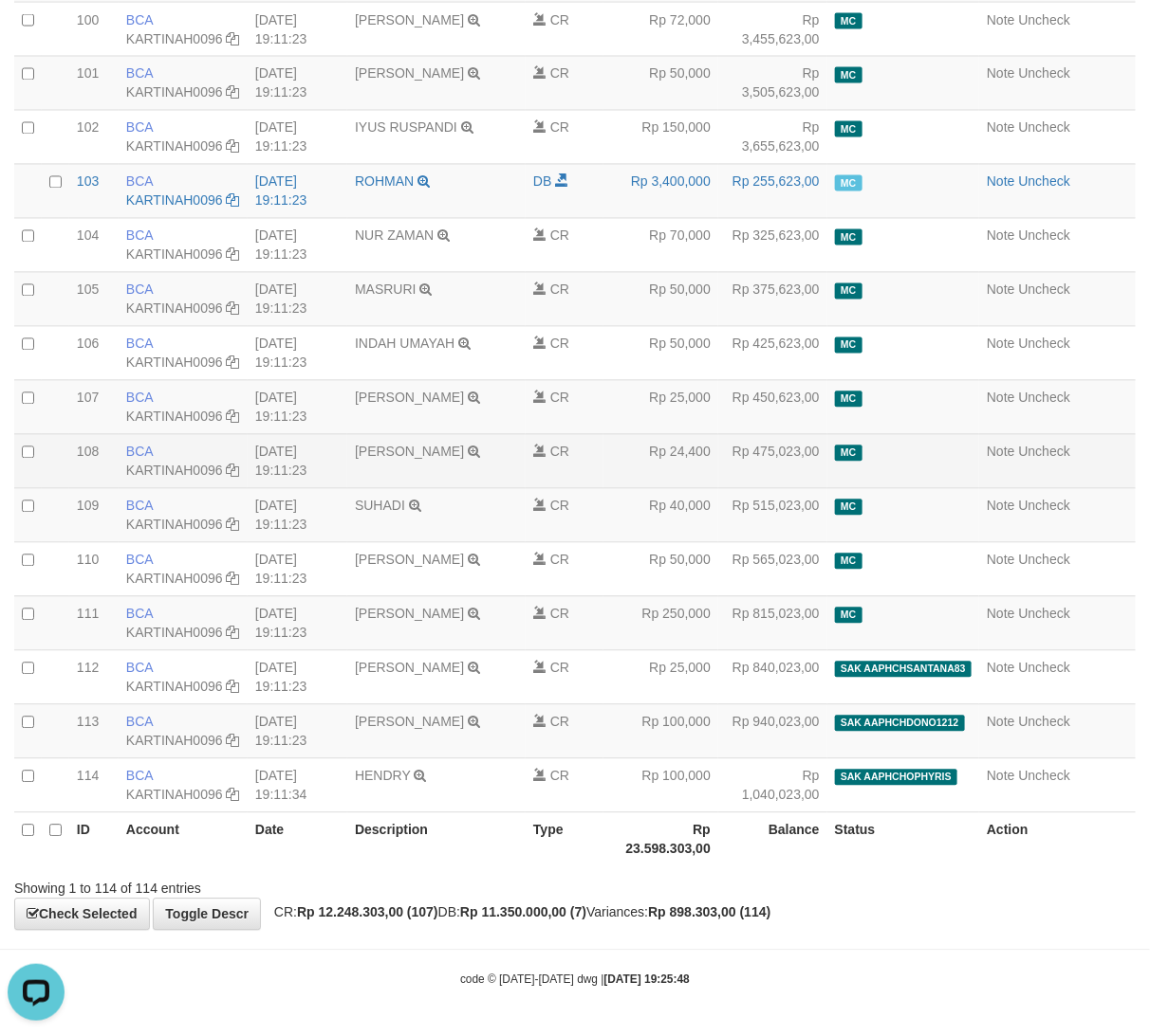
drag, startPoint x: 362, startPoint y: 325, endPoint x: 381, endPoint y: 335, distance: 21.5
click at [362, 434] on td "RENA PURNAMASARI TRSF E-BANKING CR 3108/FTSCY/WS95031 24400.00RENA PURNAMASARI" at bounding box center [435, 461] width 178 height 54
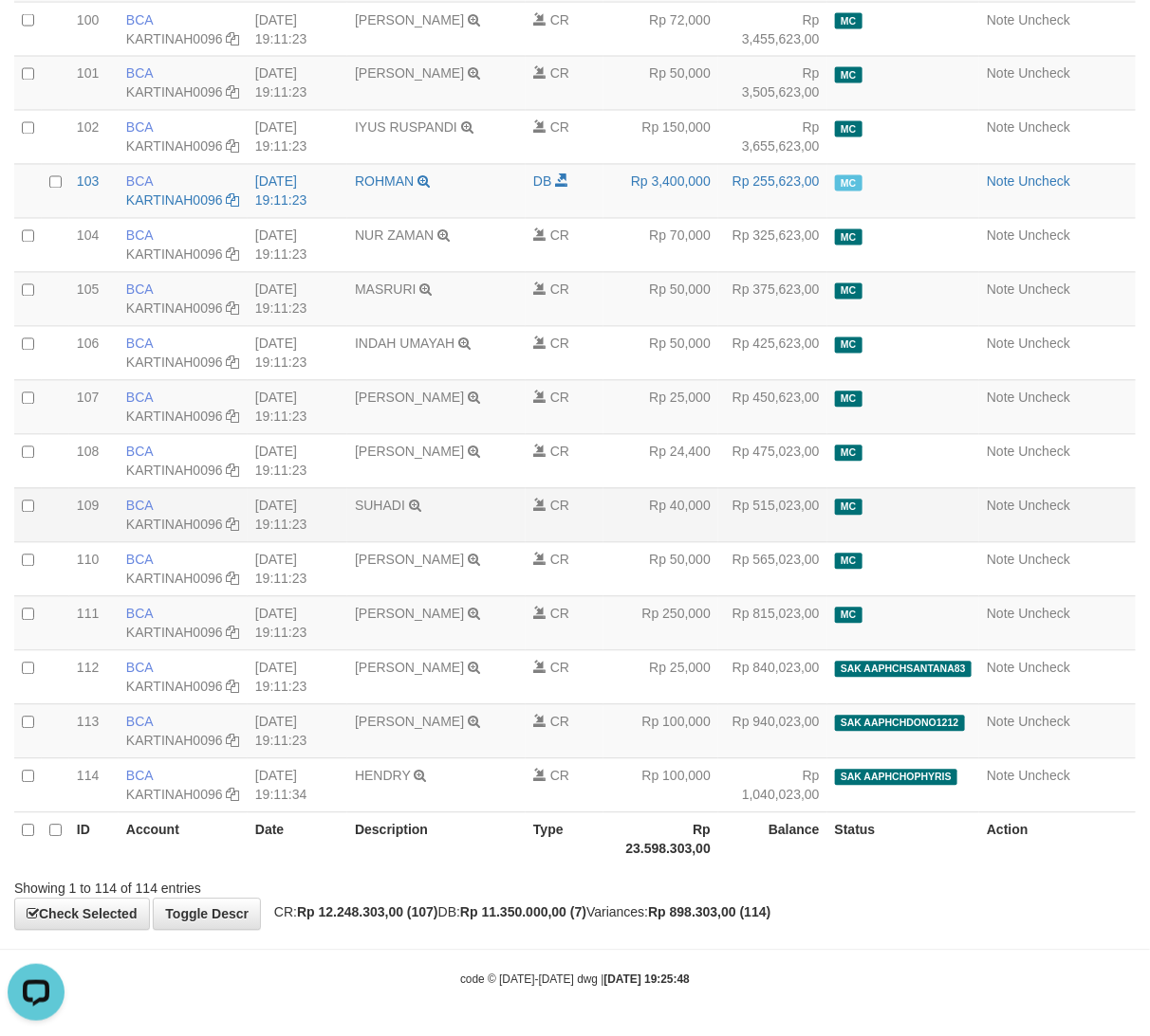
drag, startPoint x: 694, startPoint y: 377, endPoint x: 1069, endPoint y: 436, distance: 379.6
click at [694, 488] on td "Rp 40,000" at bounding box center [660, 515] width 115 height 54
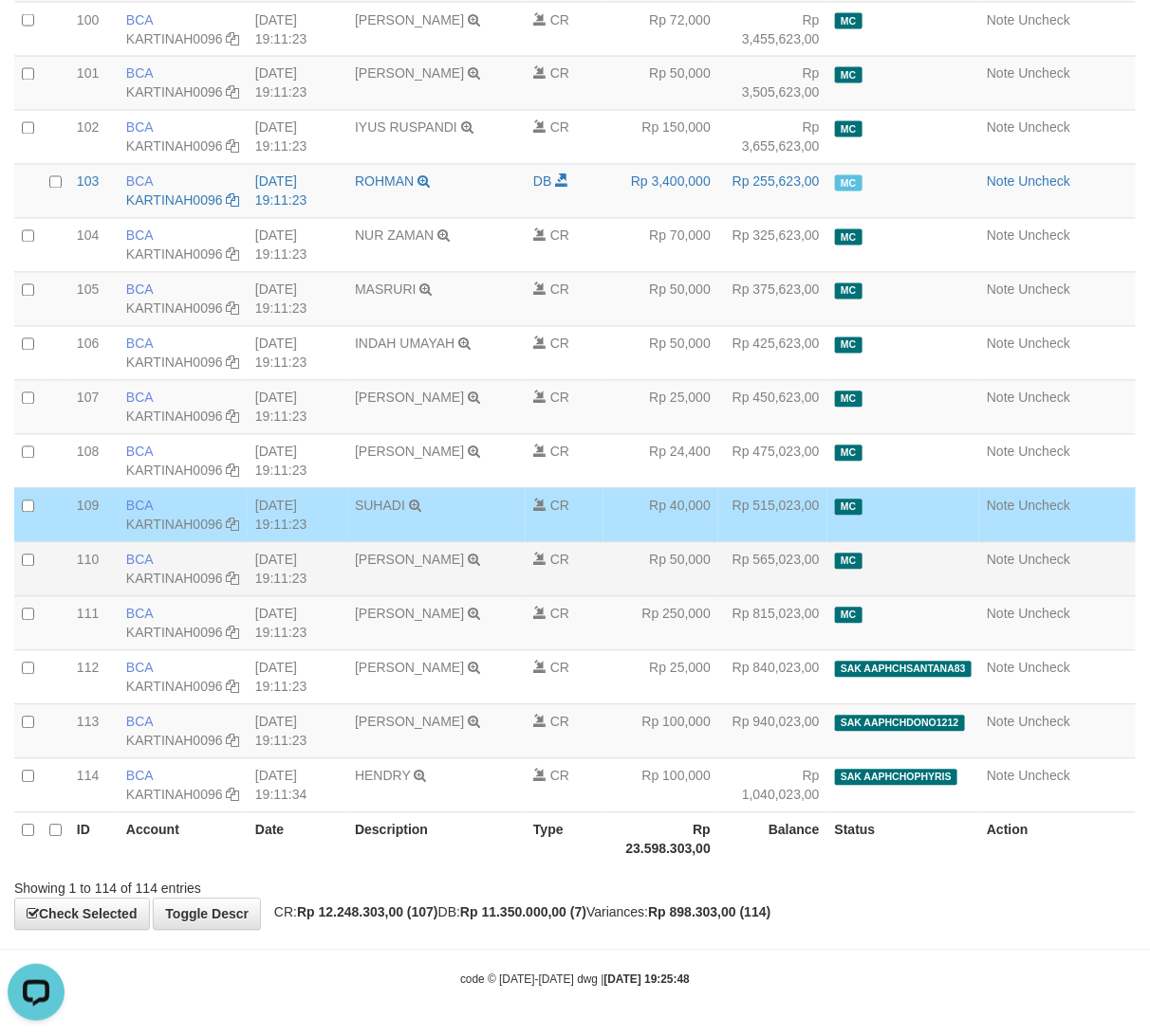
drag, startPoint x: 809, startPoint y: 436, endPoint x: 795, endPoint y: 470, distance: 36.8
click at [807, 488] on td "Rp 515,023,00" at bounding box center [771, 515] width 109 height 54
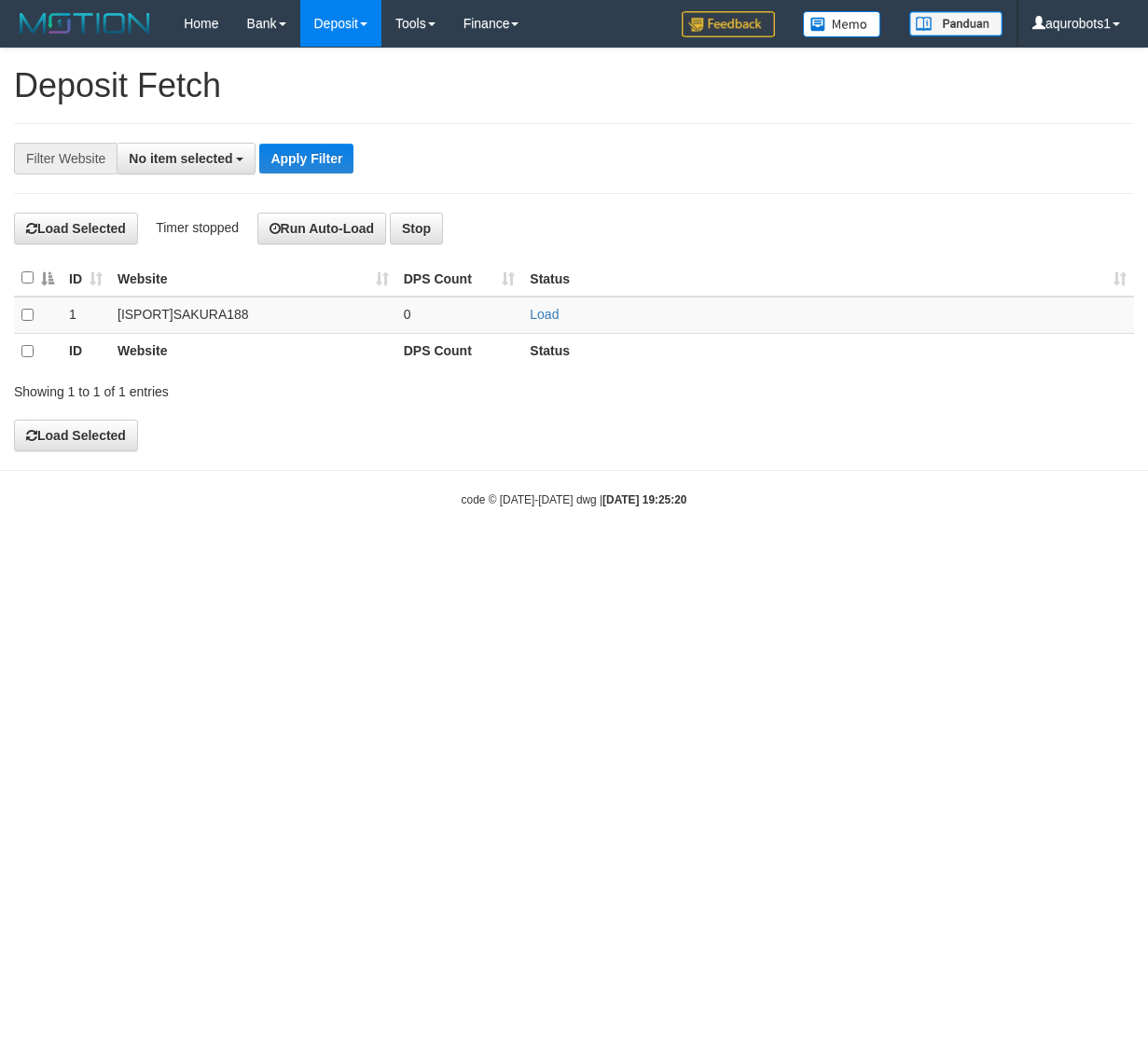
select select
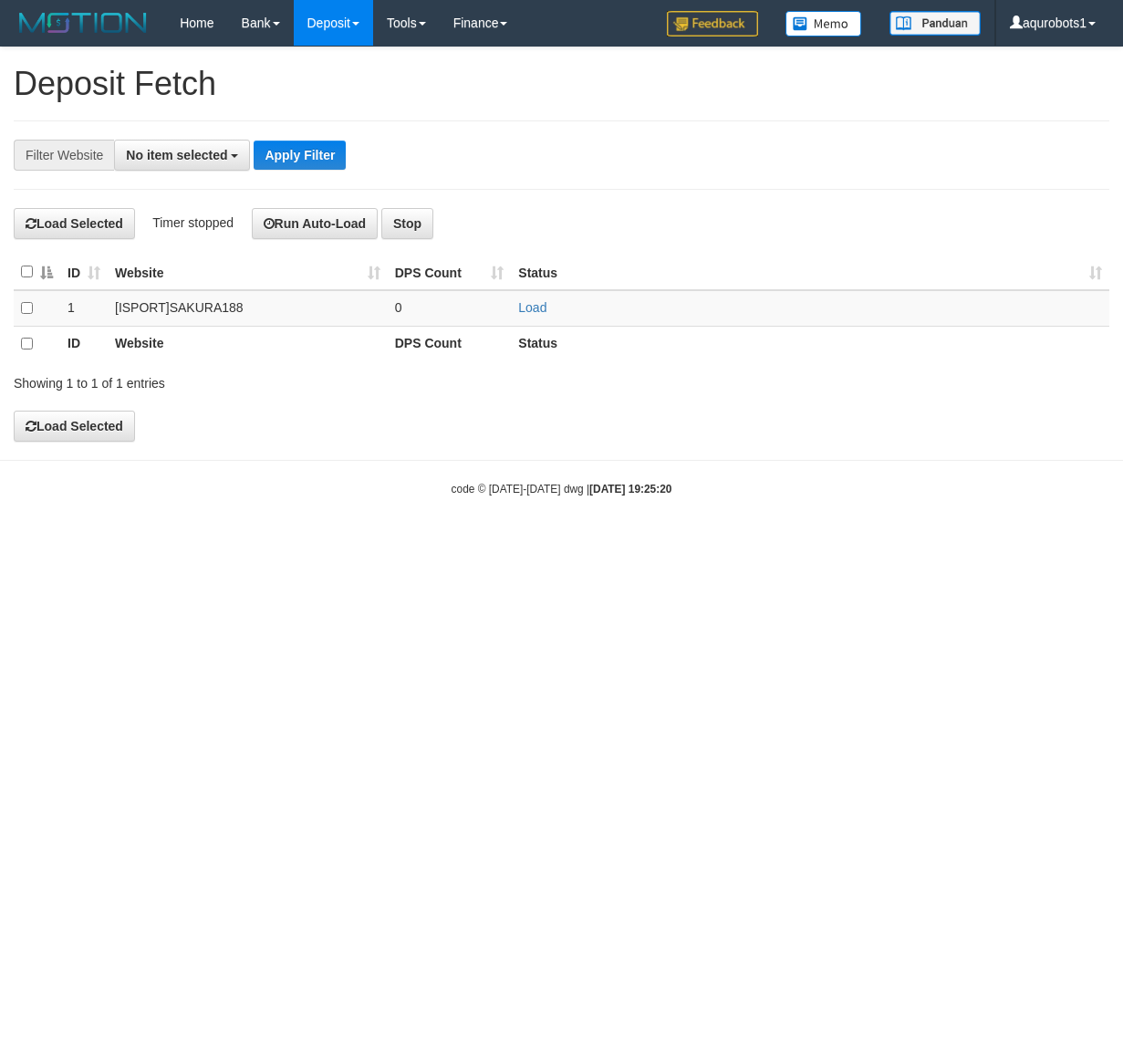
select select
